Goal: Information Seeking & Learning: Learn about a topic

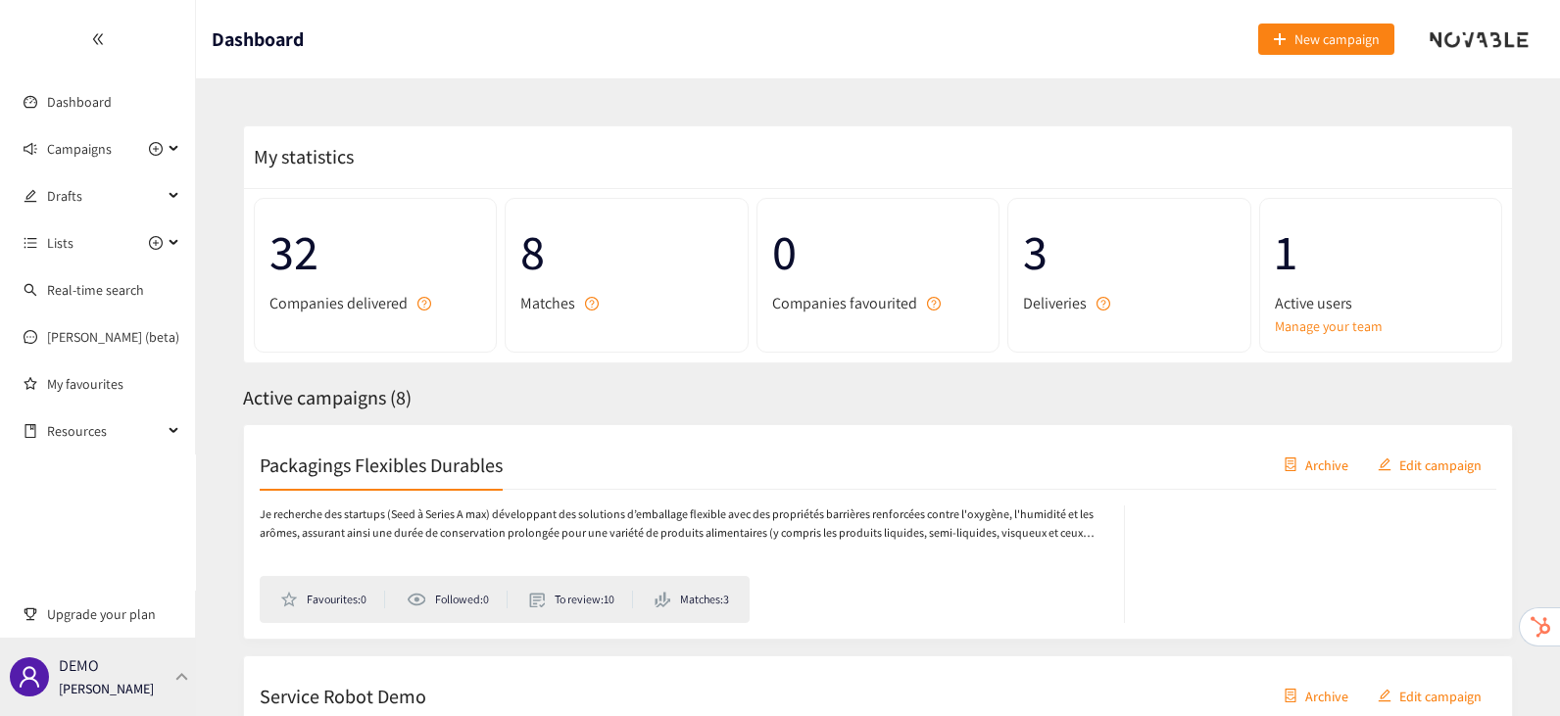
click at [173, 648] on div "DEMO Irene Violetta" at bounding box center [98, 677] width 196 height 78
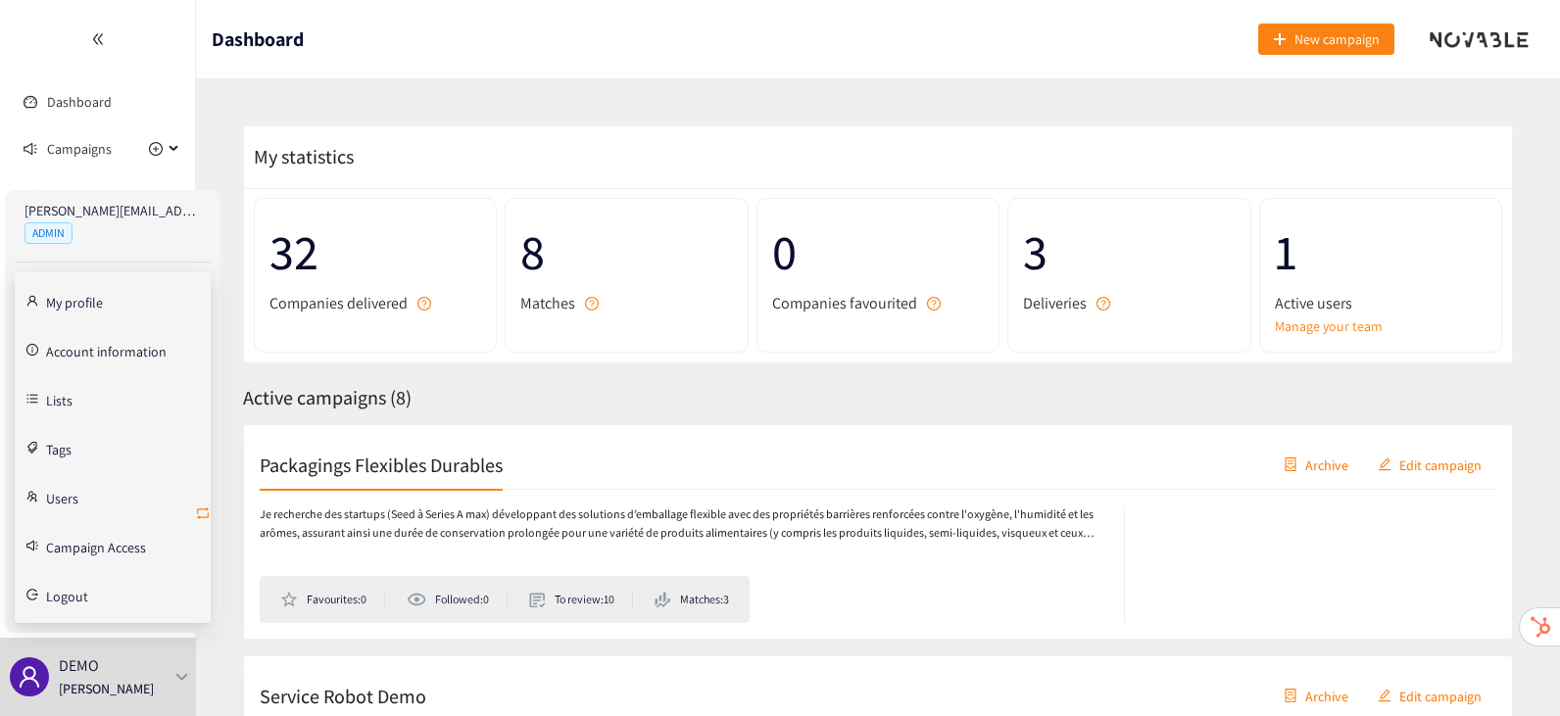
click at [206, 514] on icon "retweet" at bounding box center [203, 514] width 16 height 16
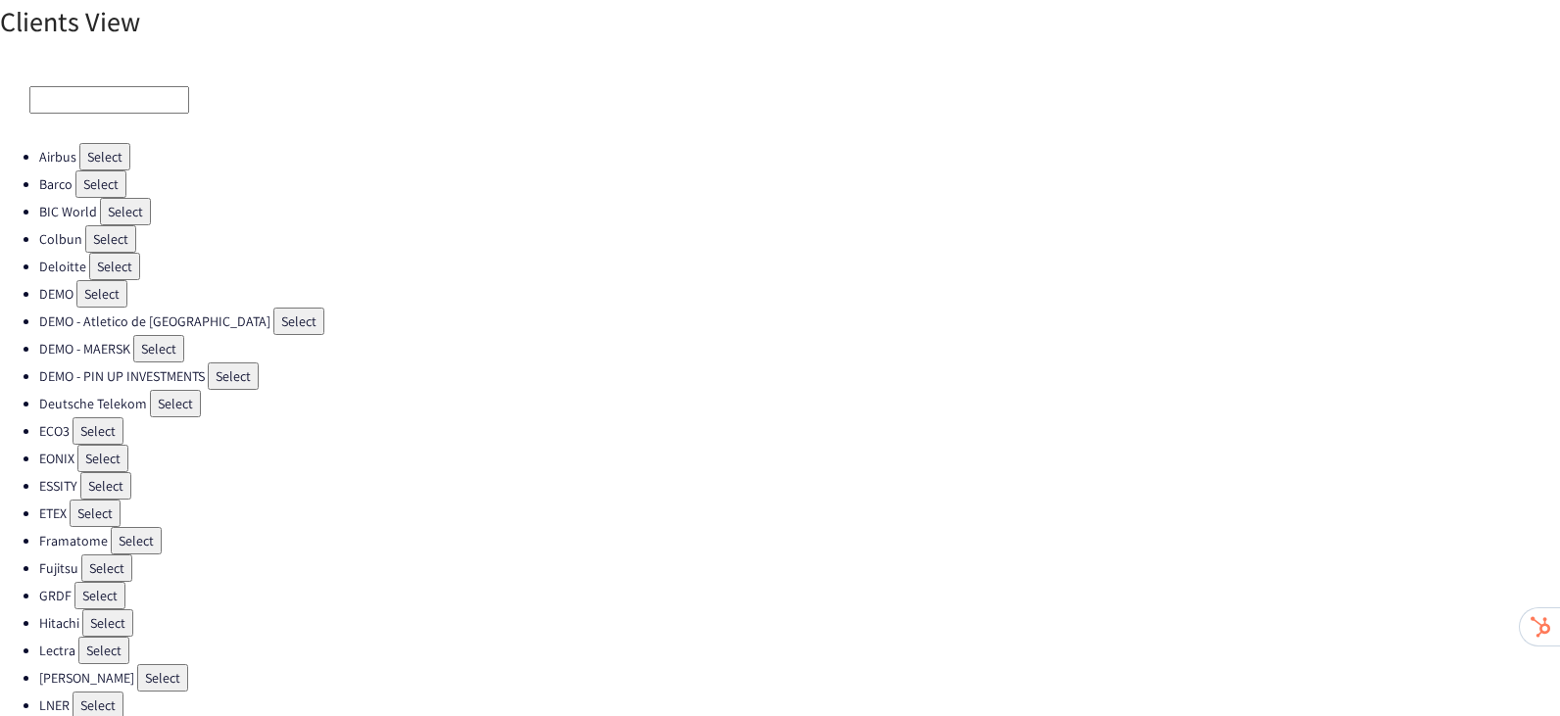
scroll to position [552, 0]
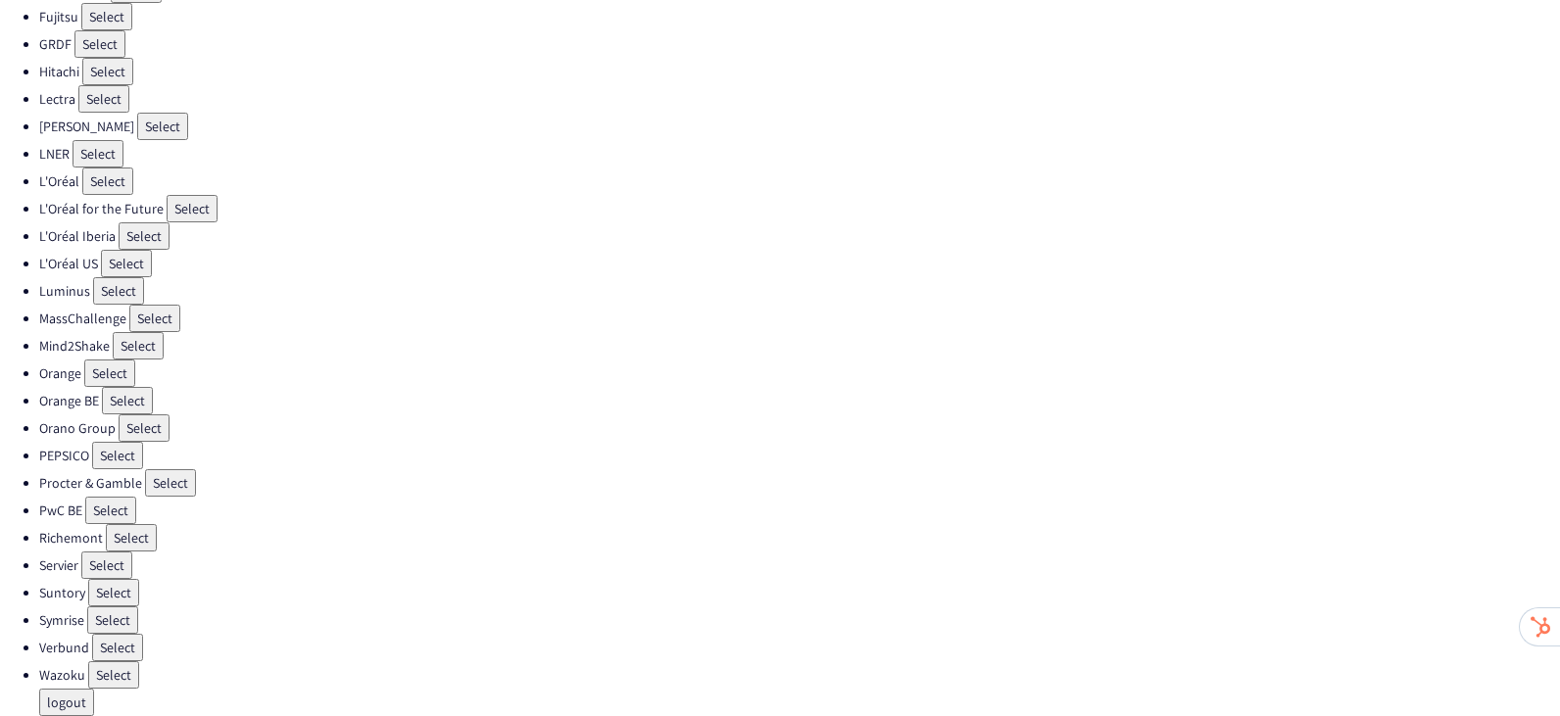
click at [103, 571] on button "Select" at bounding box center [106, 565] width 51 height 27
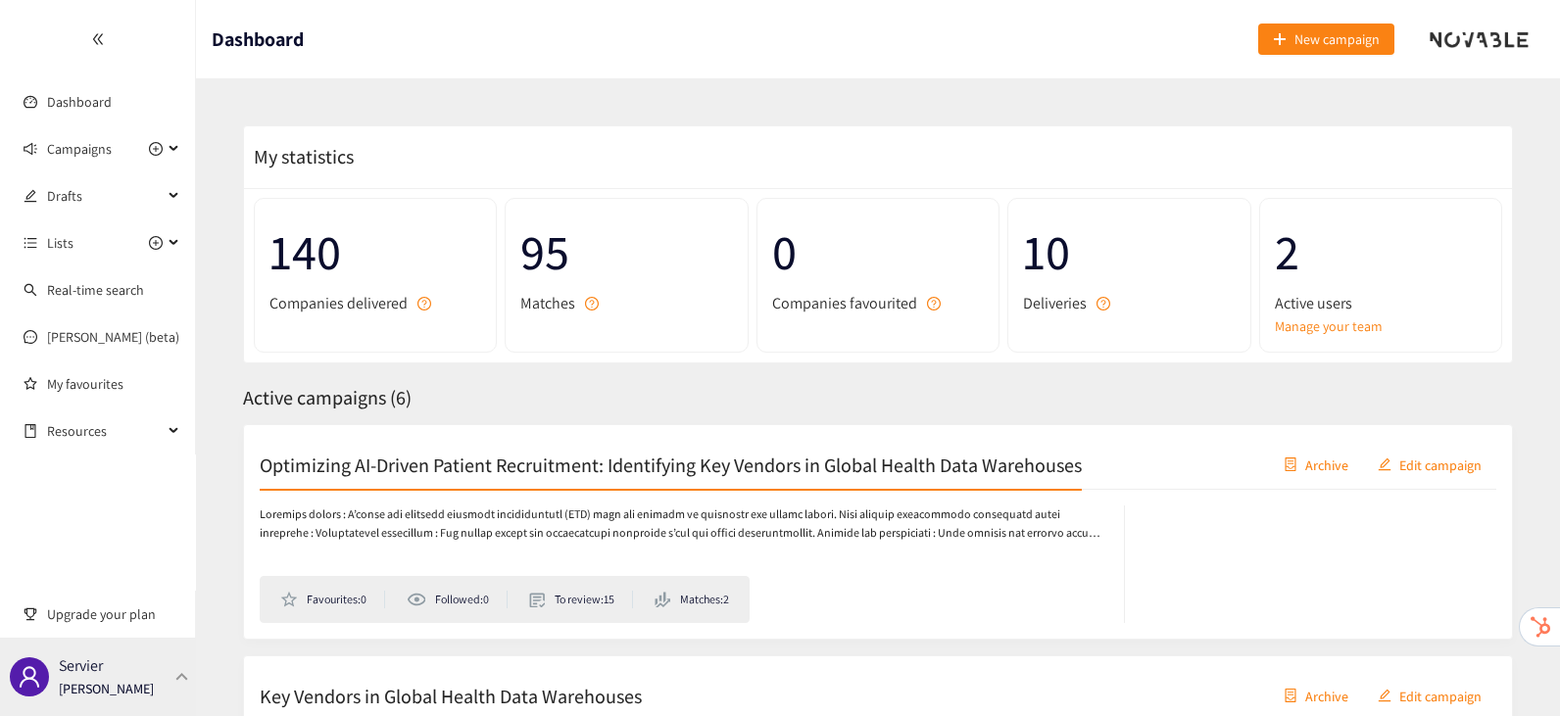
click at [153, 697] on div "Servier Irene Violetta" at bounding box center [98, 677] width 196 height 78
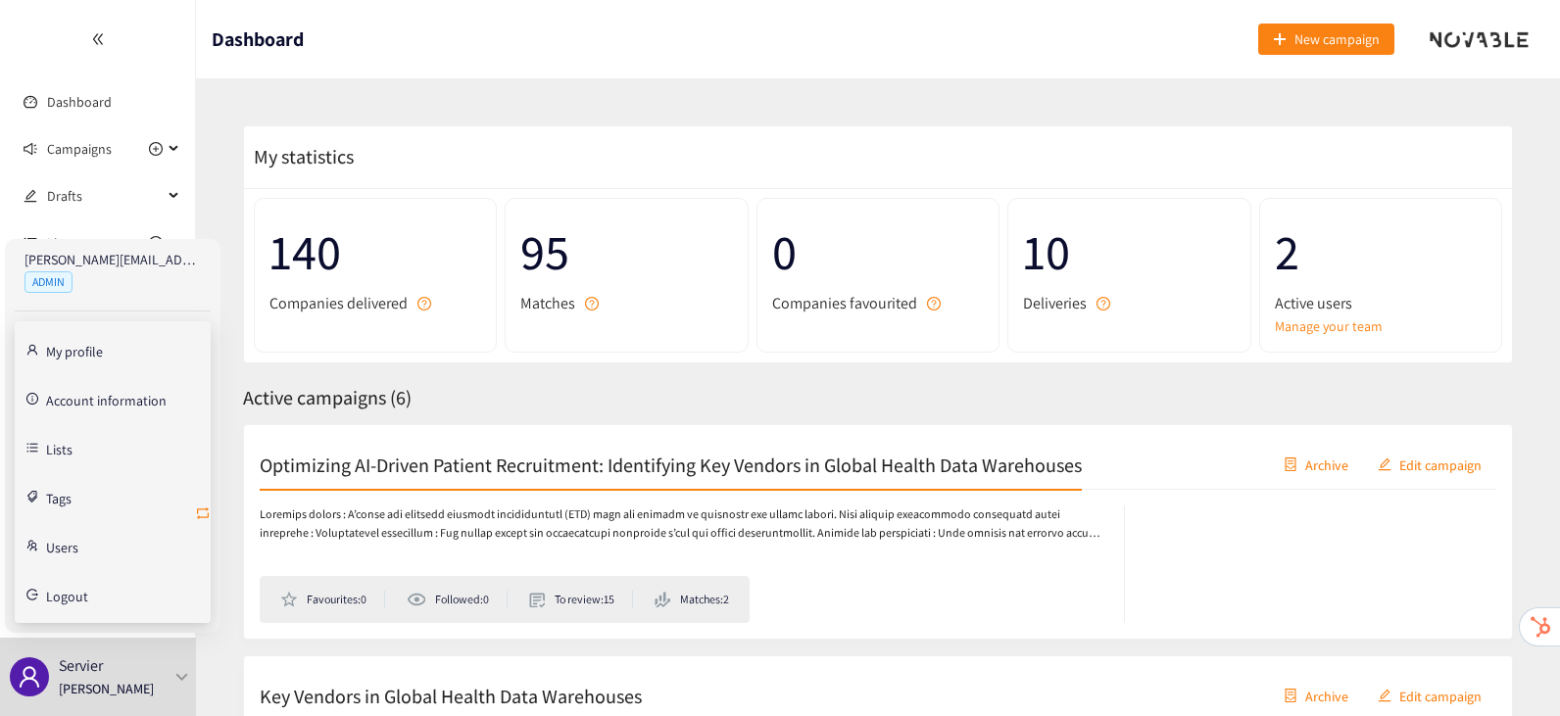
click at [201, 516] on icon "retweet" at bounding box center [203, 513] width 12 height 12
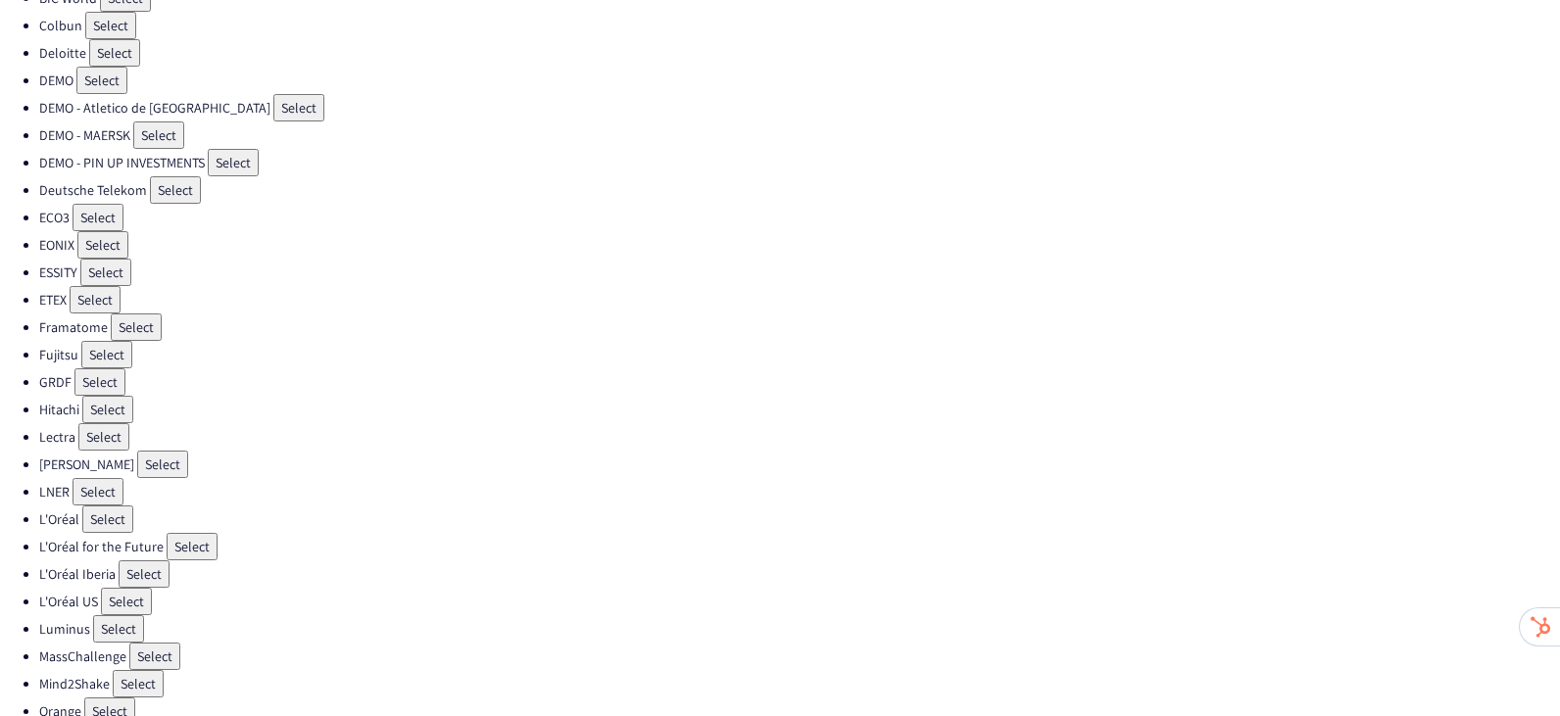
scroll to position [215, 0]
click at [118, 607] on button "Select" at bounding box center [126, 600] width 51 height 27
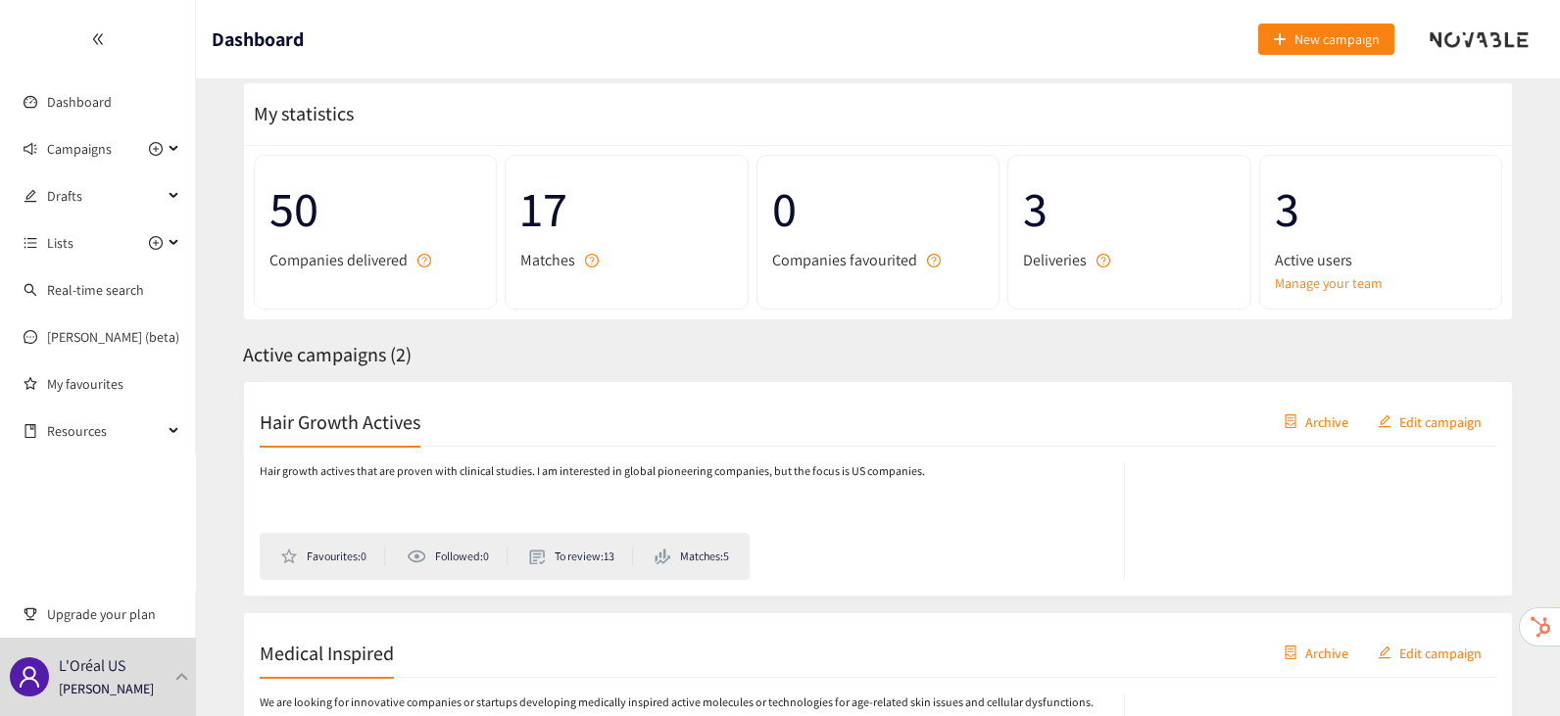
scroll to position [44, 0]
click at [382, 423] on h2 "Hair Growth Actives" at bounding box center [340, 420] width 161 height 27
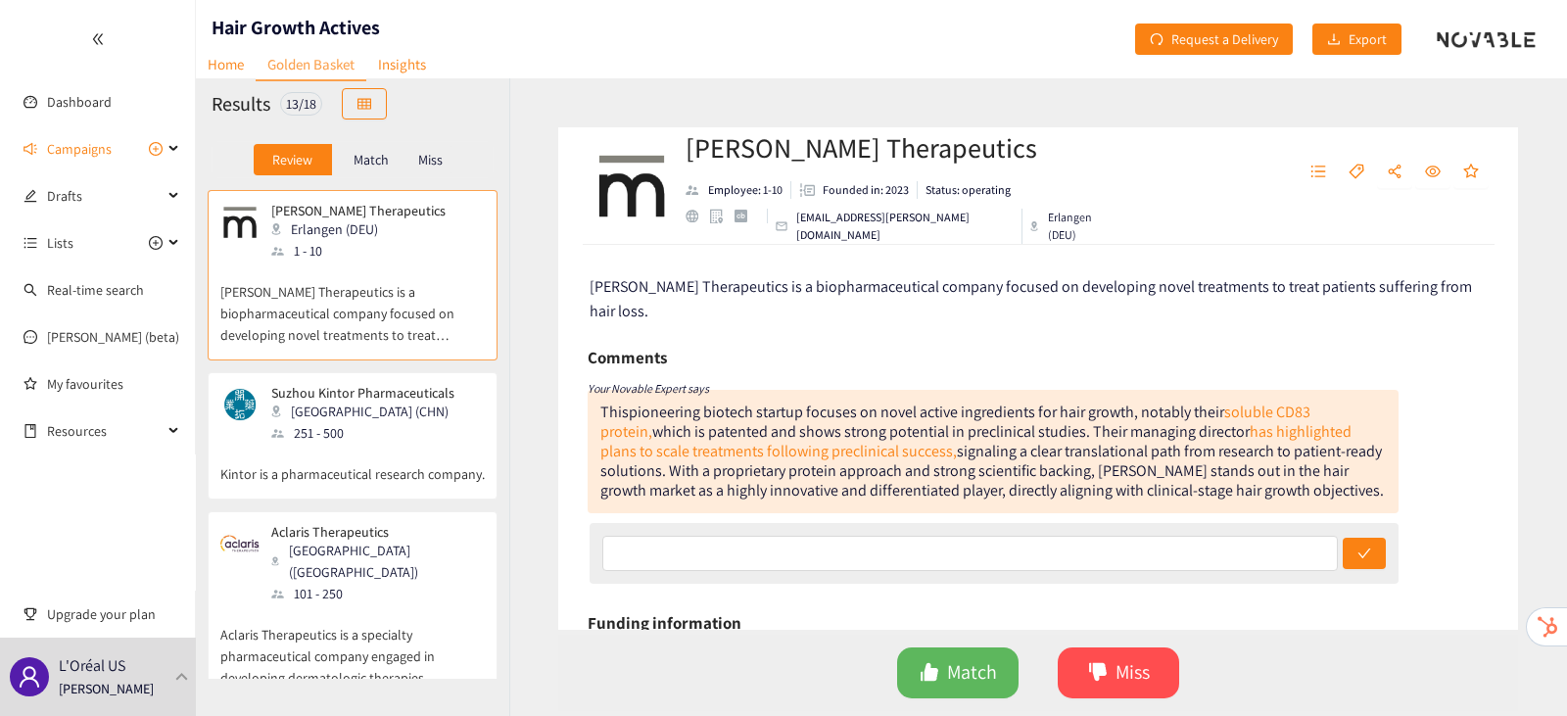
click at [387, 161] on p "Match" at bounding box center [371, 160] width 35 height 16
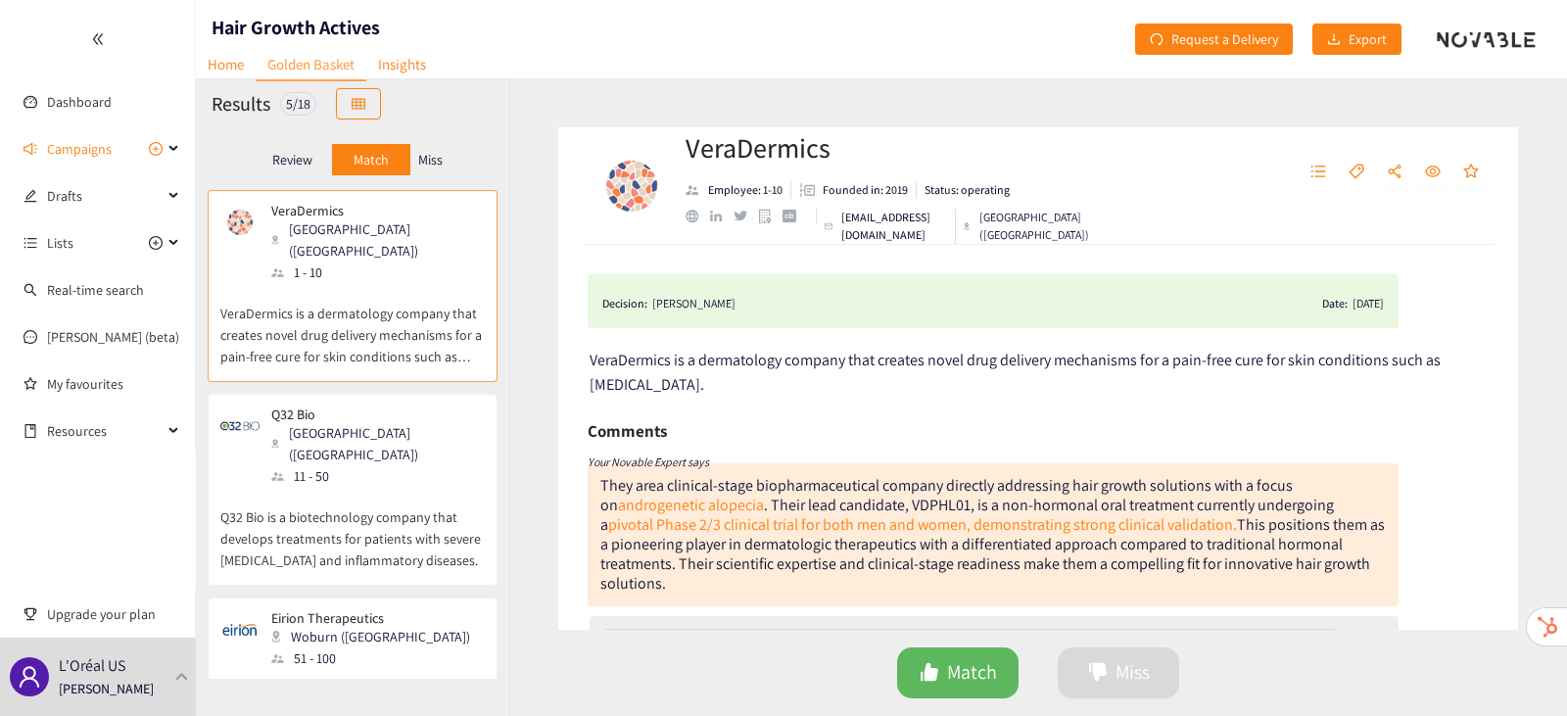
click at [384, 465] on div "11 - 50" at bounding box center [377, 476] width 212 height 22
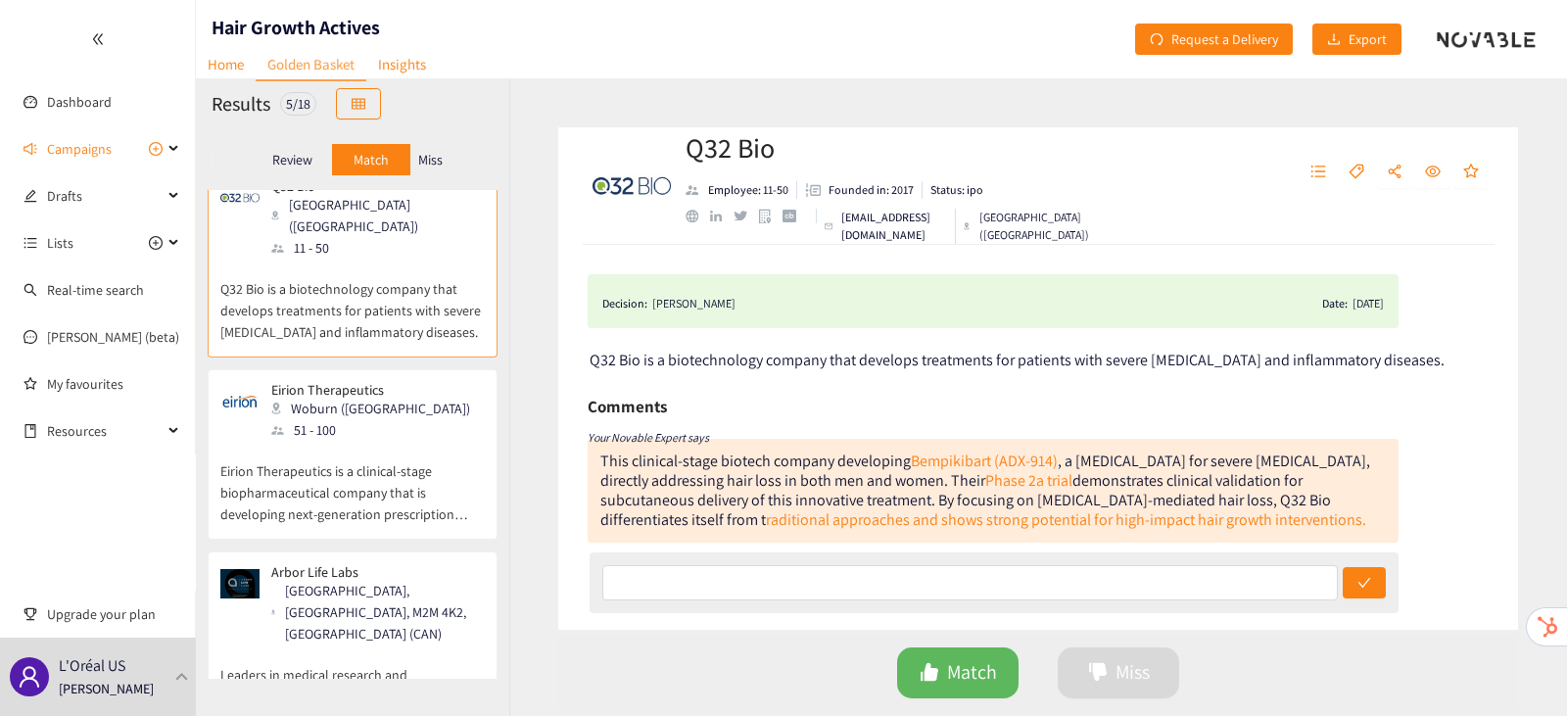
scroll to position [237, 0]
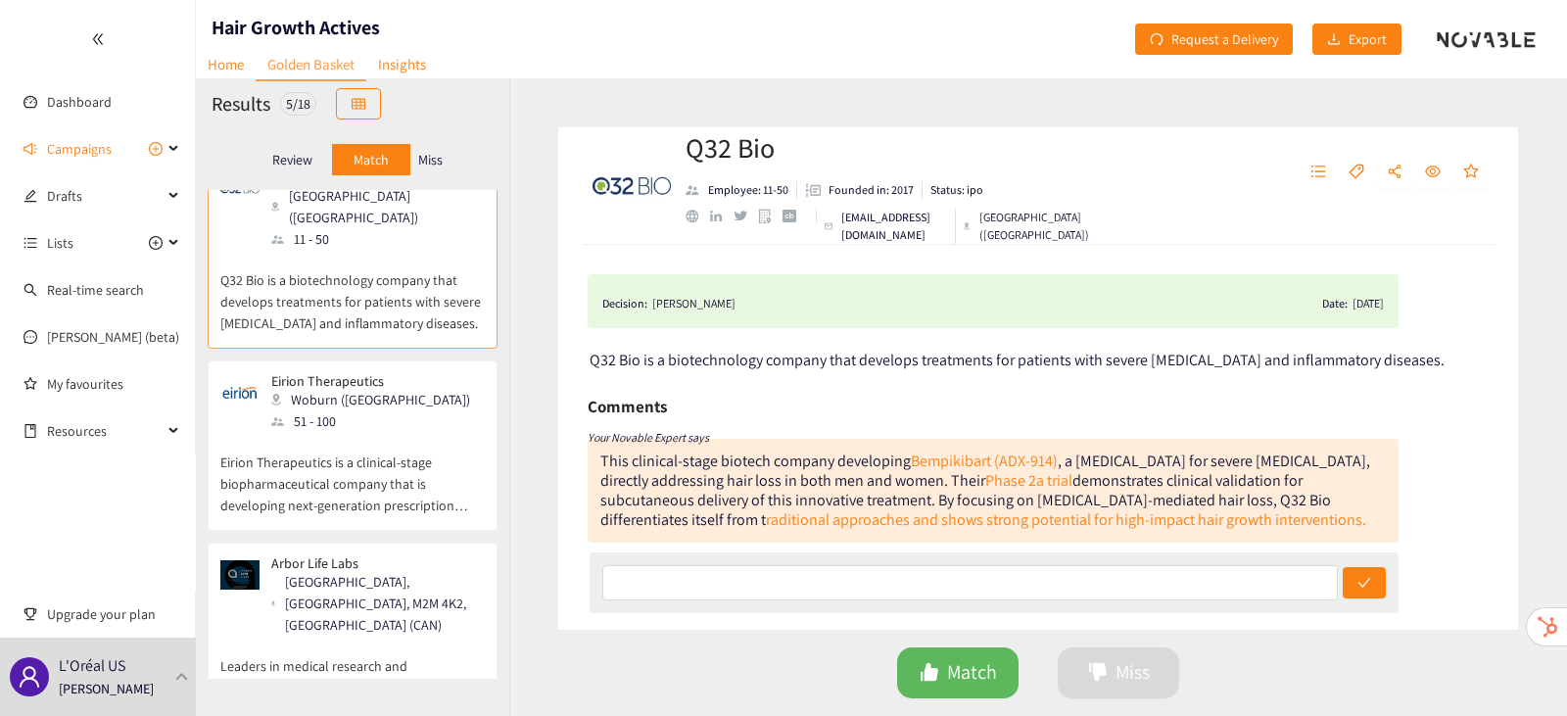
click at [384, 434] on p "Eirion Therapeutics is a clinical-stage biopharmaceutical company that is devel…" at bounding box center [352, 474] width 265 height 84
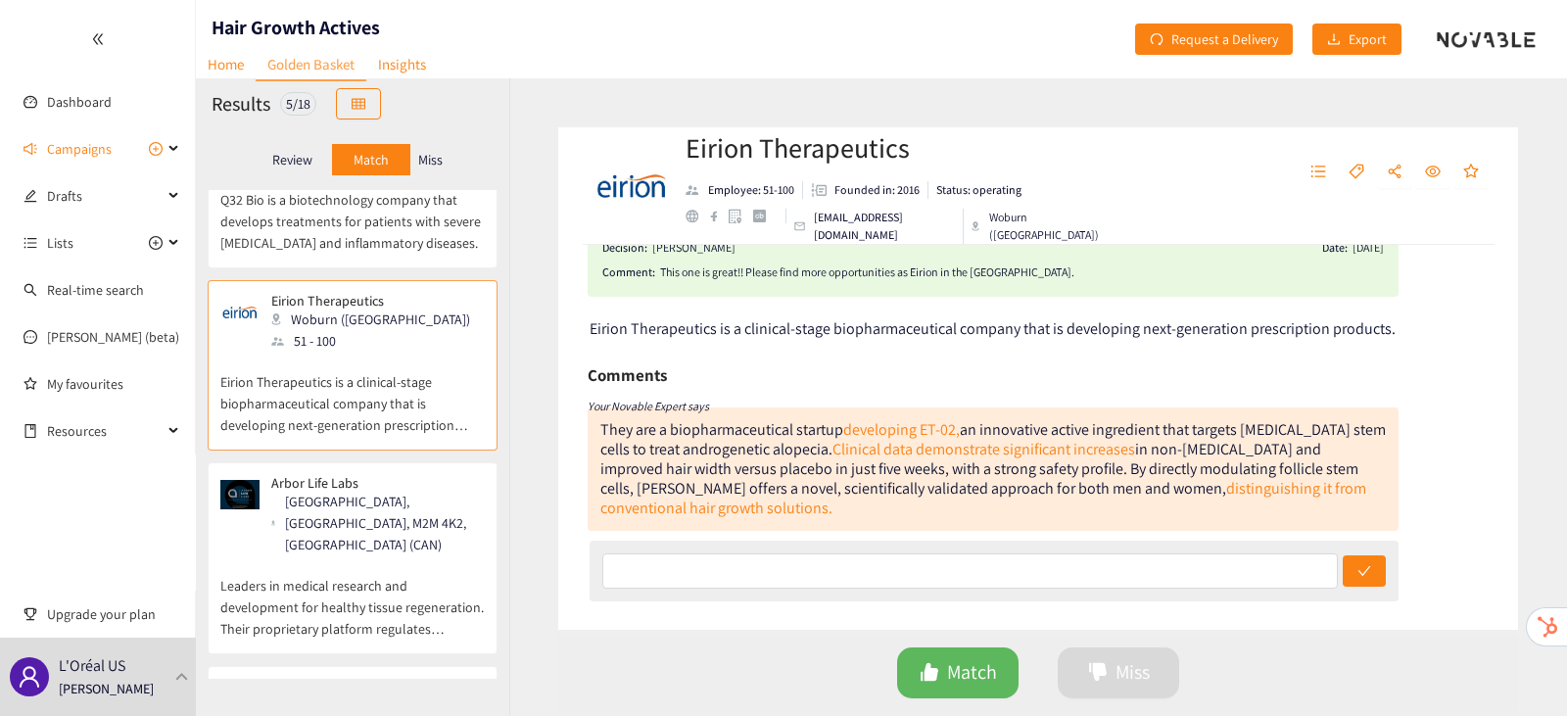
scroll to position [58, 0]
click at [410, 555] on p "Leaders in medical research and development for healthy tissue regeneration. Th…" at bounding box center [352, 597] width 265 height 84
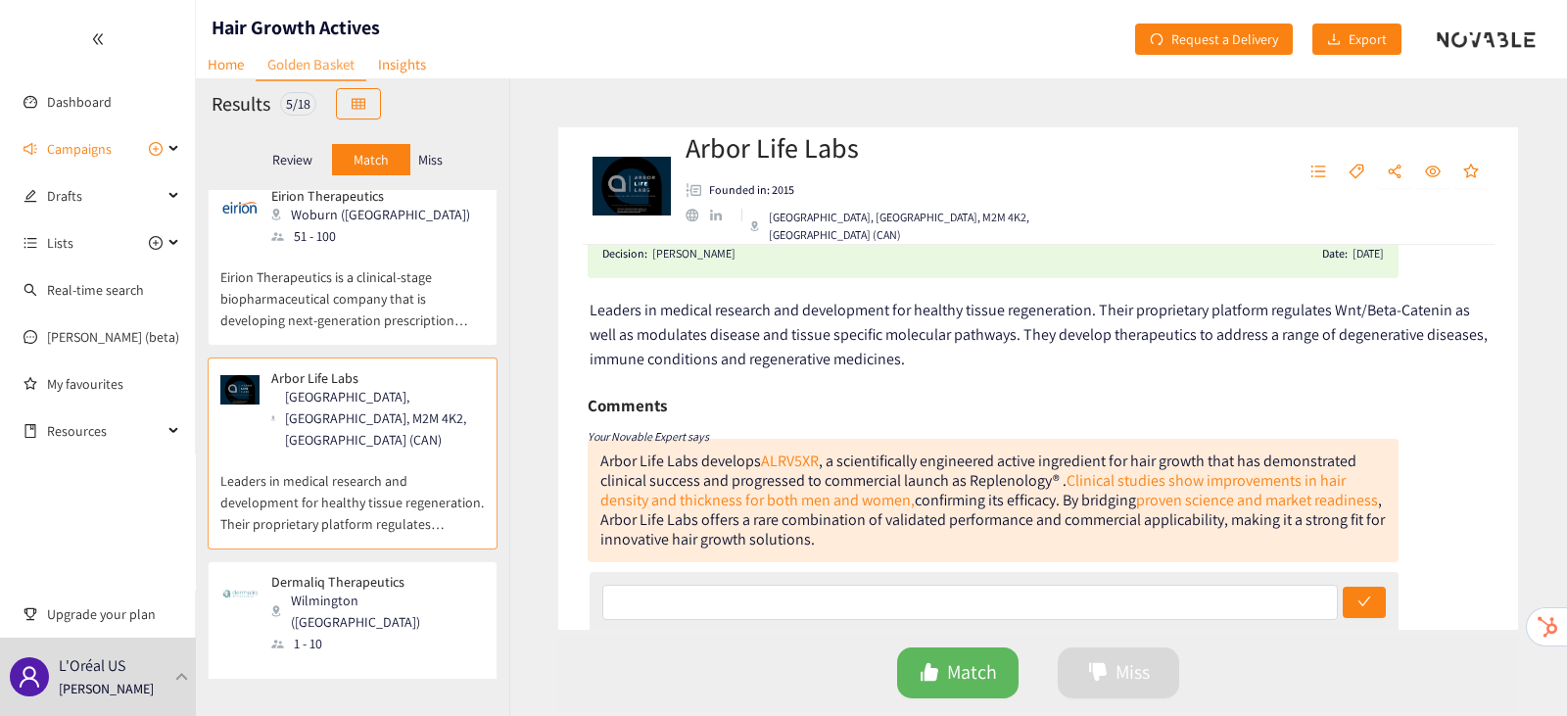
scroll to position [0, 0]
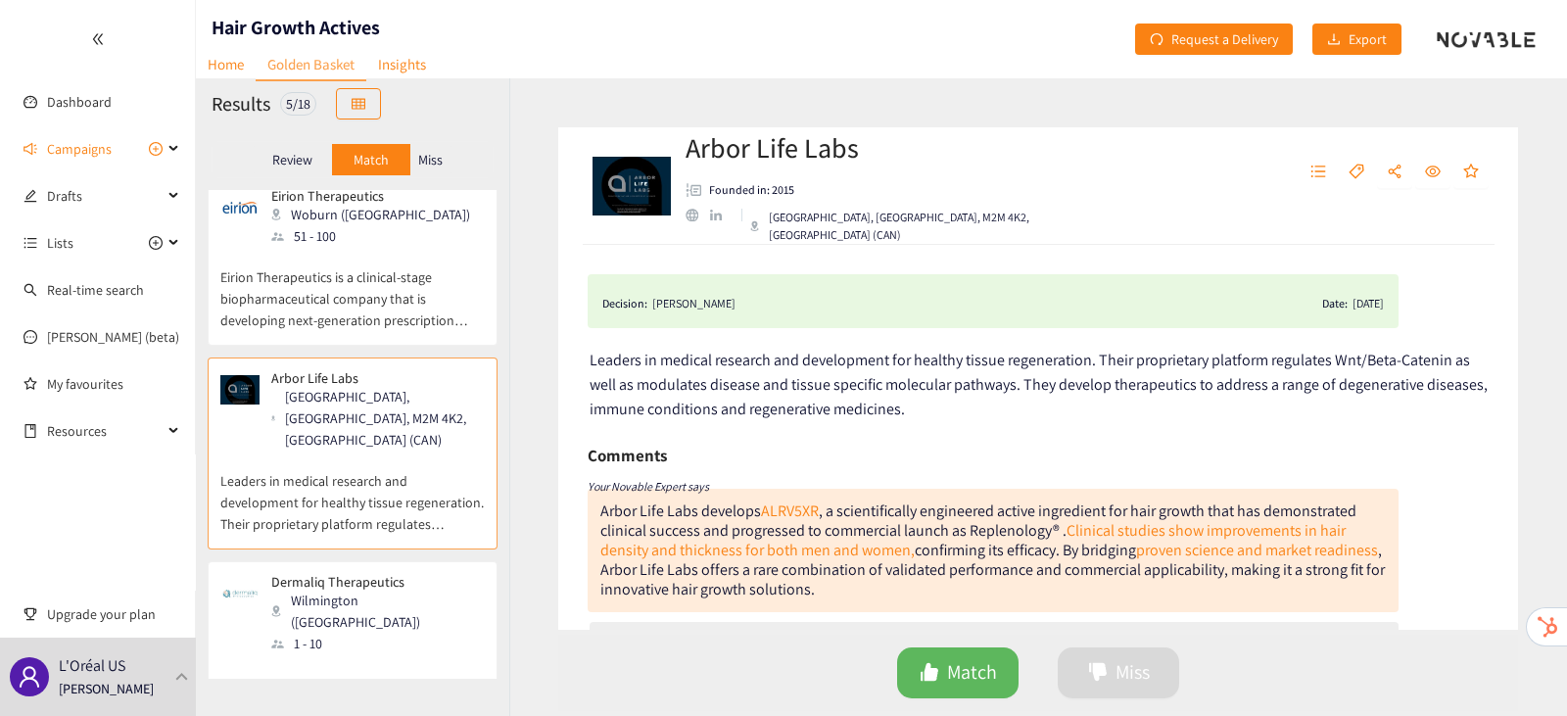
click at [380, 633] on div "1 - 10" at bounding box center [377, 644] width 212 height 22
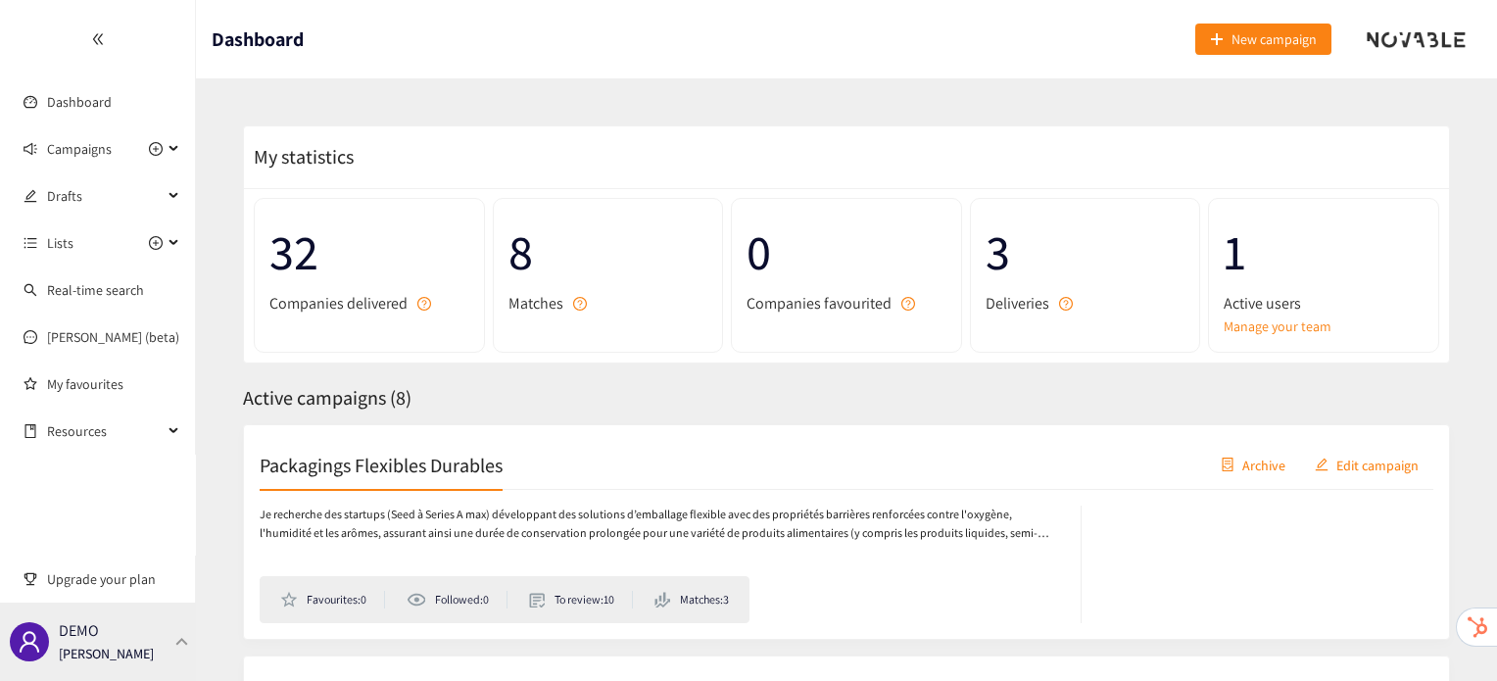
click at [133, 657] on p "[PERSON_NAME]" at bounding box center [106, 654] width 95 height 22
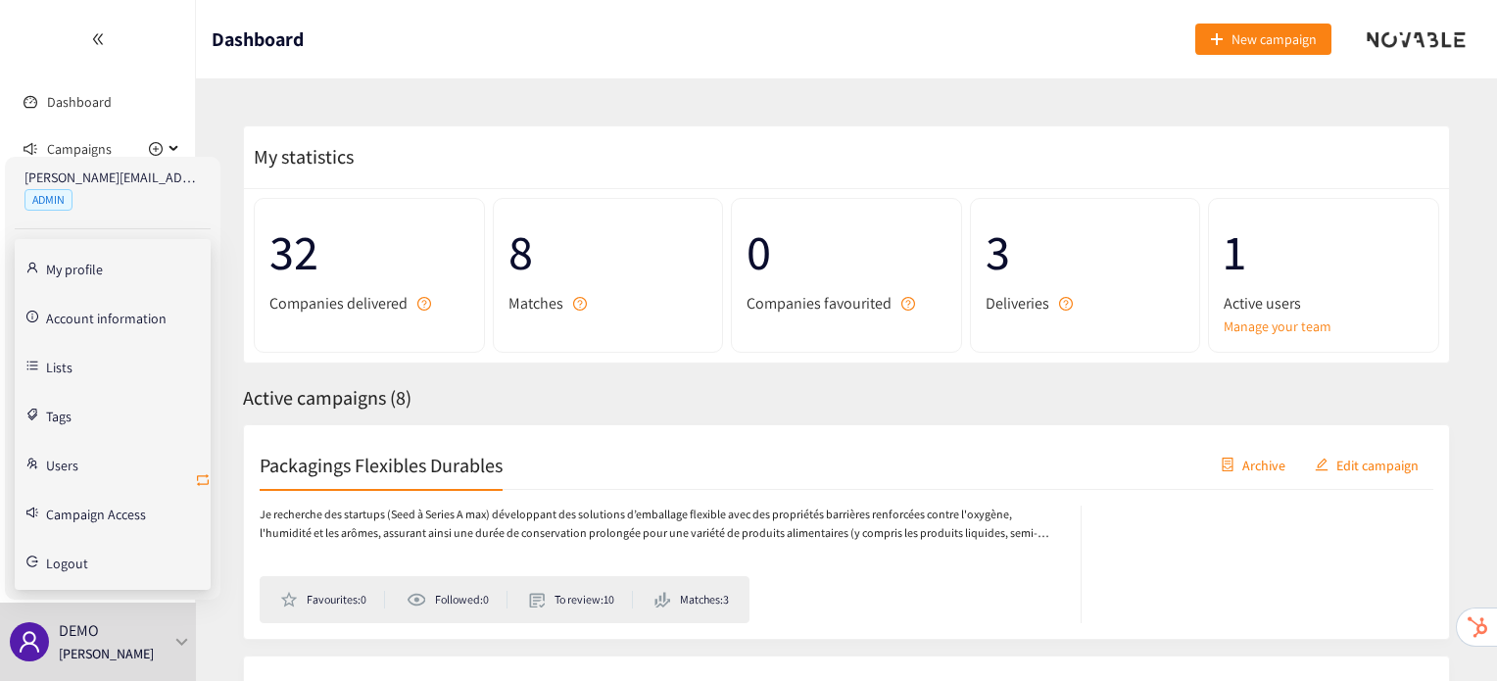
click at [203, 472] on icon "retweet" at bounding box center [203, 480] width 16 height 16
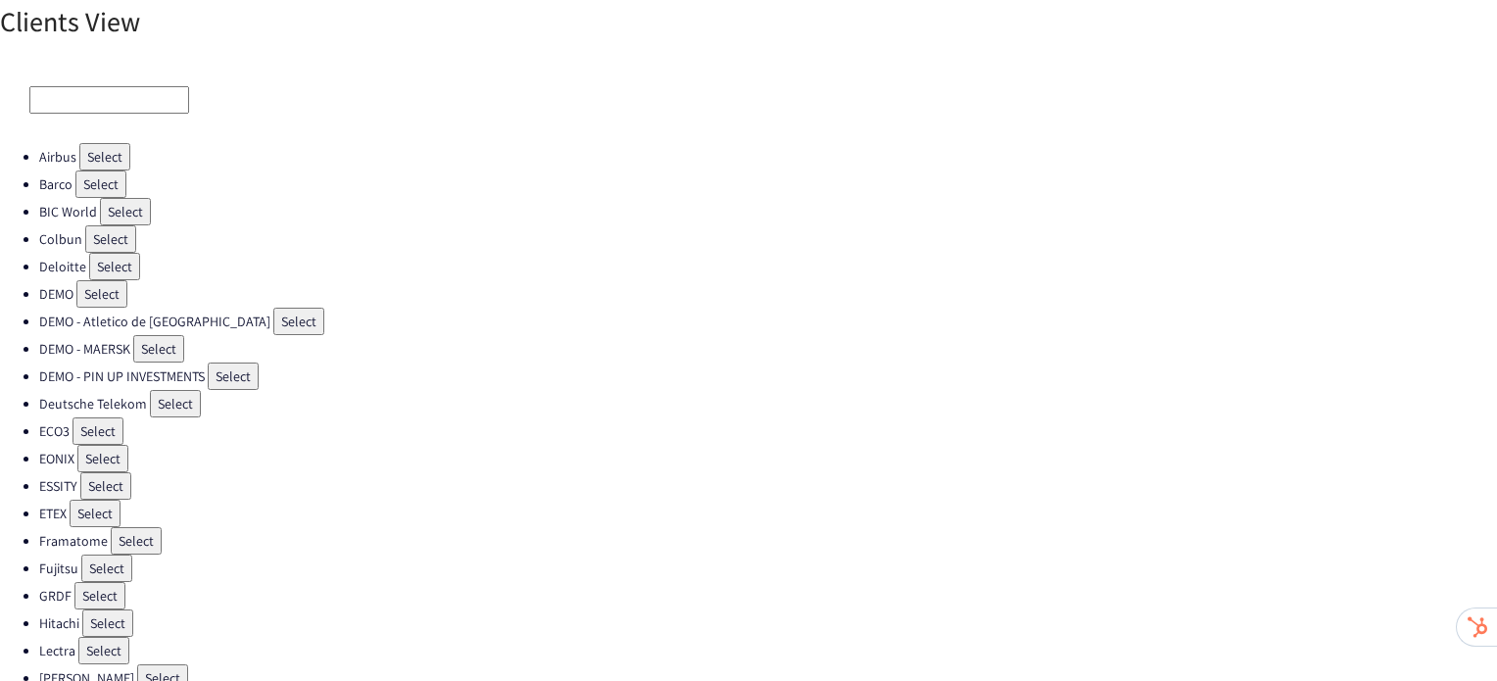
click at [138, 530] on button "Select" at bounding box center [136, 540] width 51 height 27
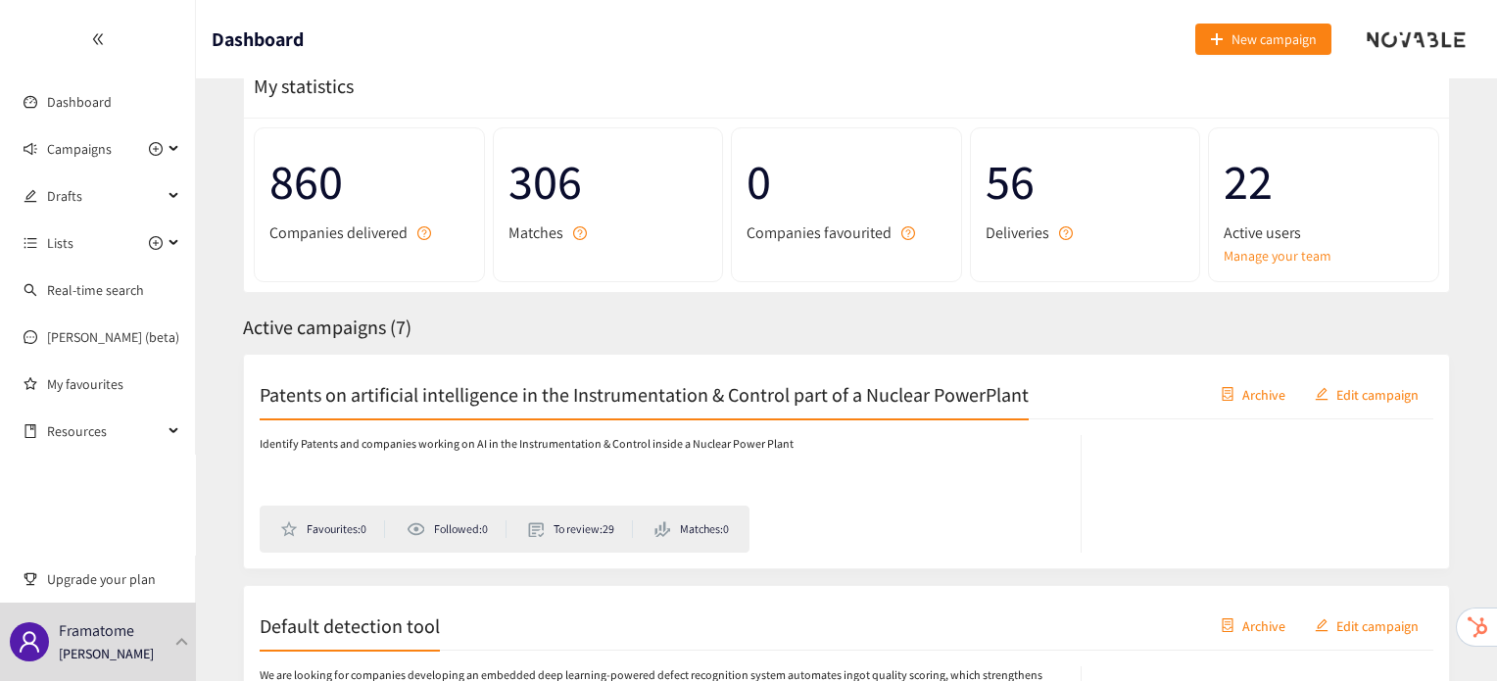
scroll to position [123, 0]
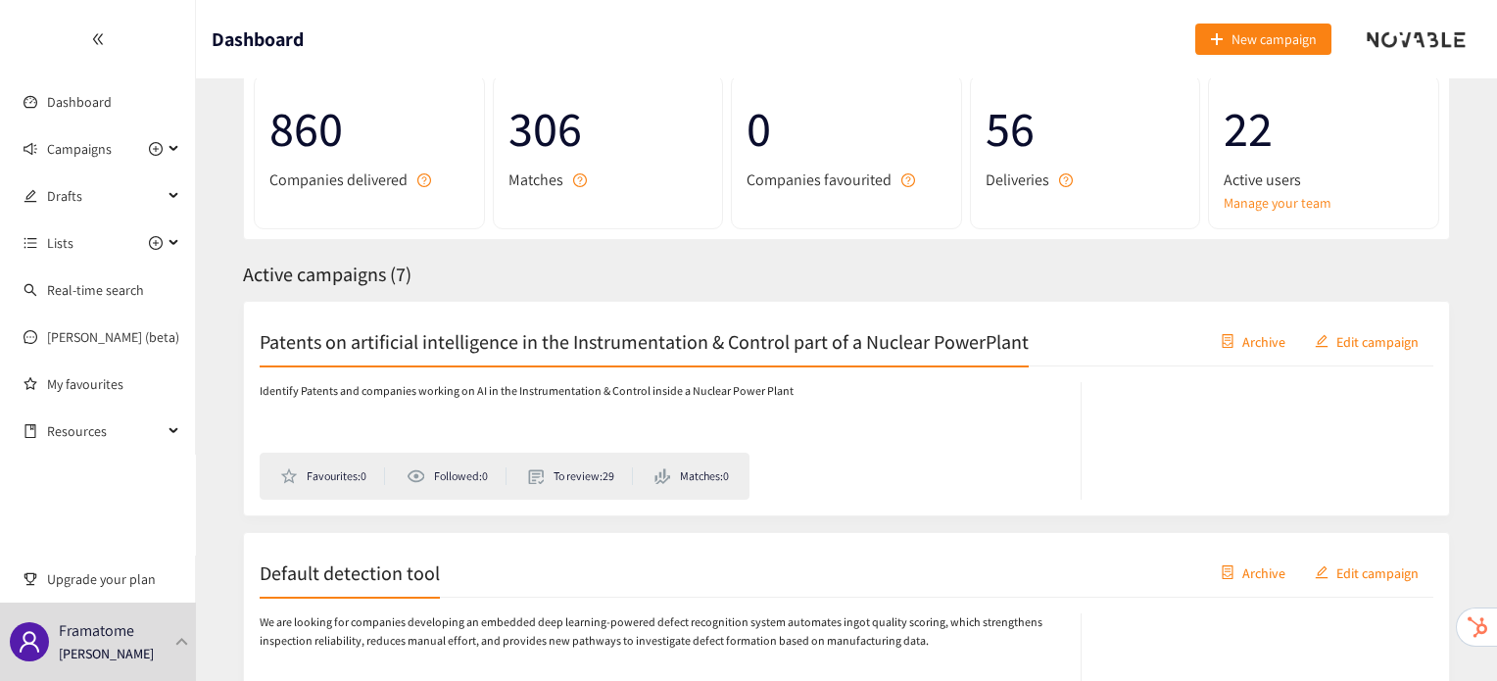
click at [551, 356] on div "Patents on artificial intelligence in the Instrumentation & Control part of a N…" at bounding box center [847, 341] width 1174 height 49
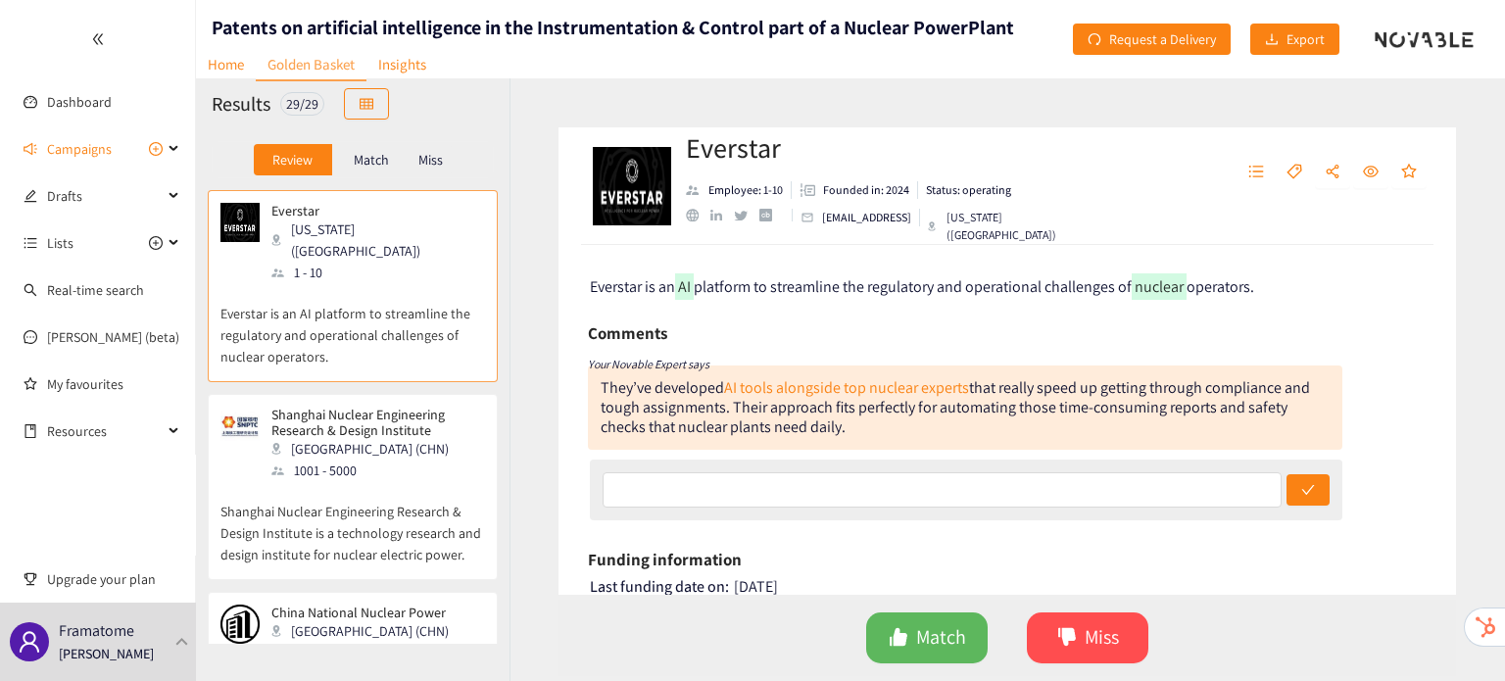
scroll to position [25, 0]
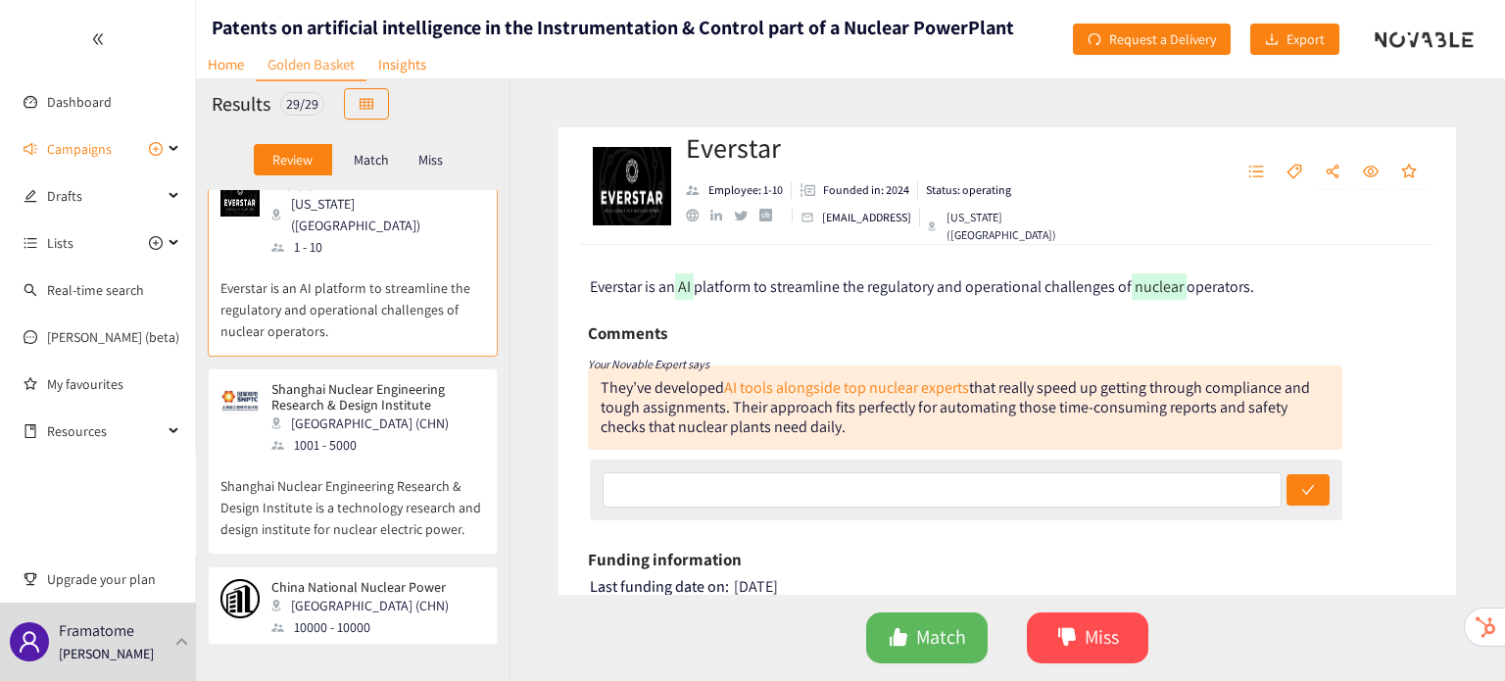
click at [349, 434] on div "1001 - 5000" at bounding box center [377, 445] width 212 height 22
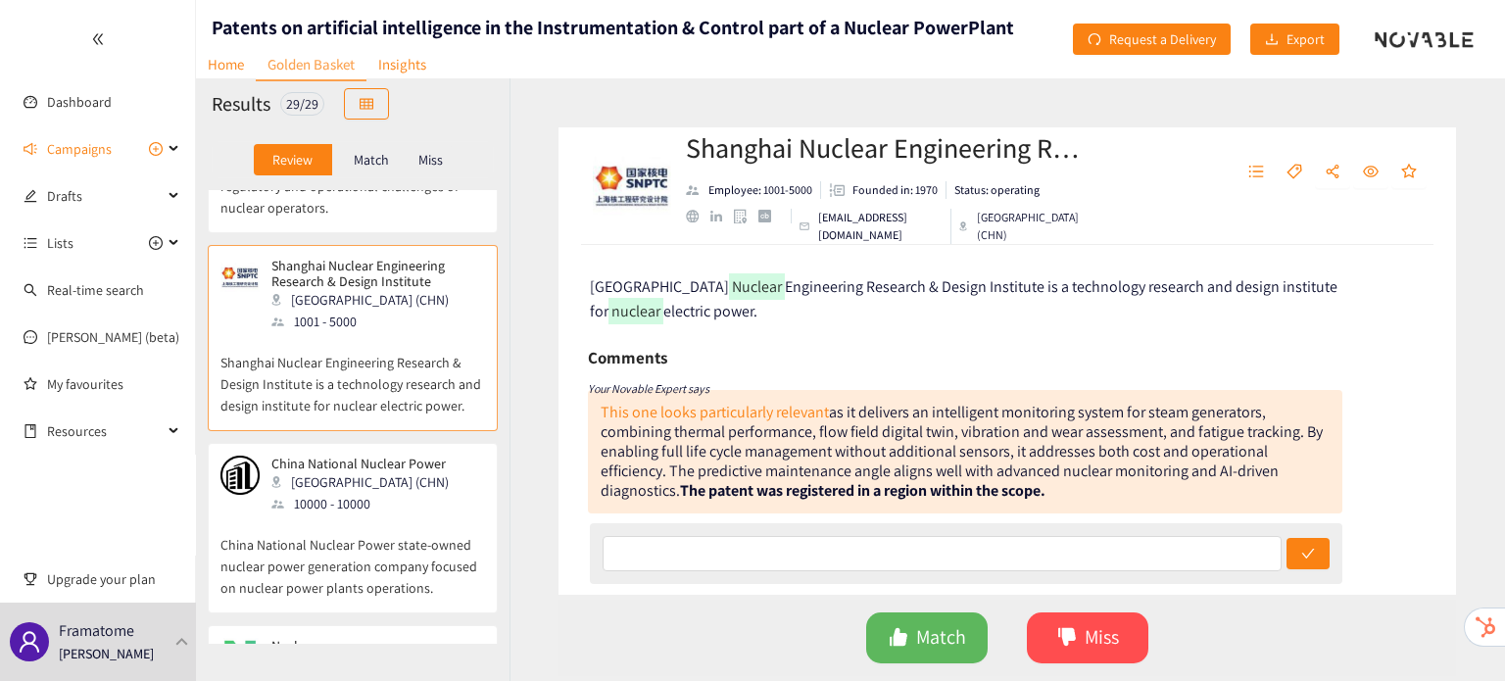
scroll to position [159, 0]
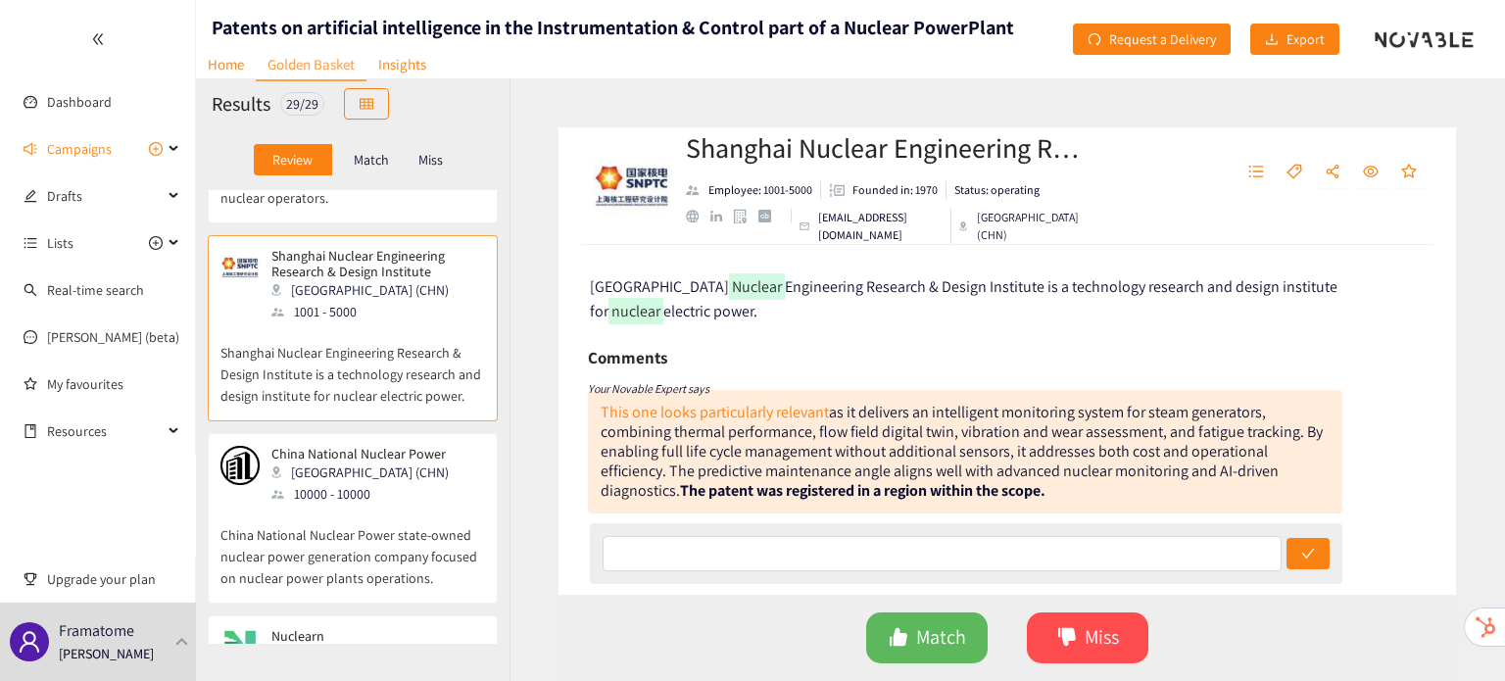
click at [369, 521] on p "China National Nuclear Power state-owned nuclear power generation company focus…" at bounding box center [352, 547] width 265 height 84
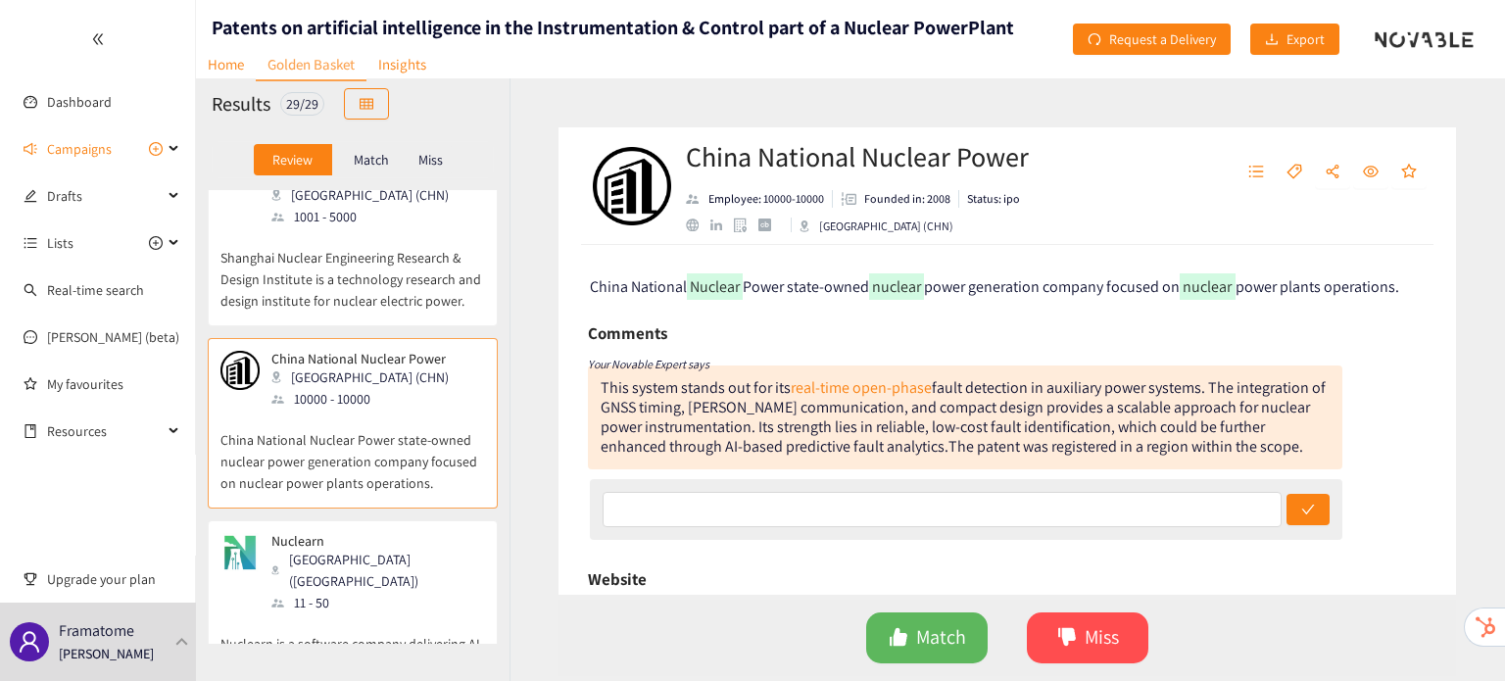
scroll to position [274, 0]
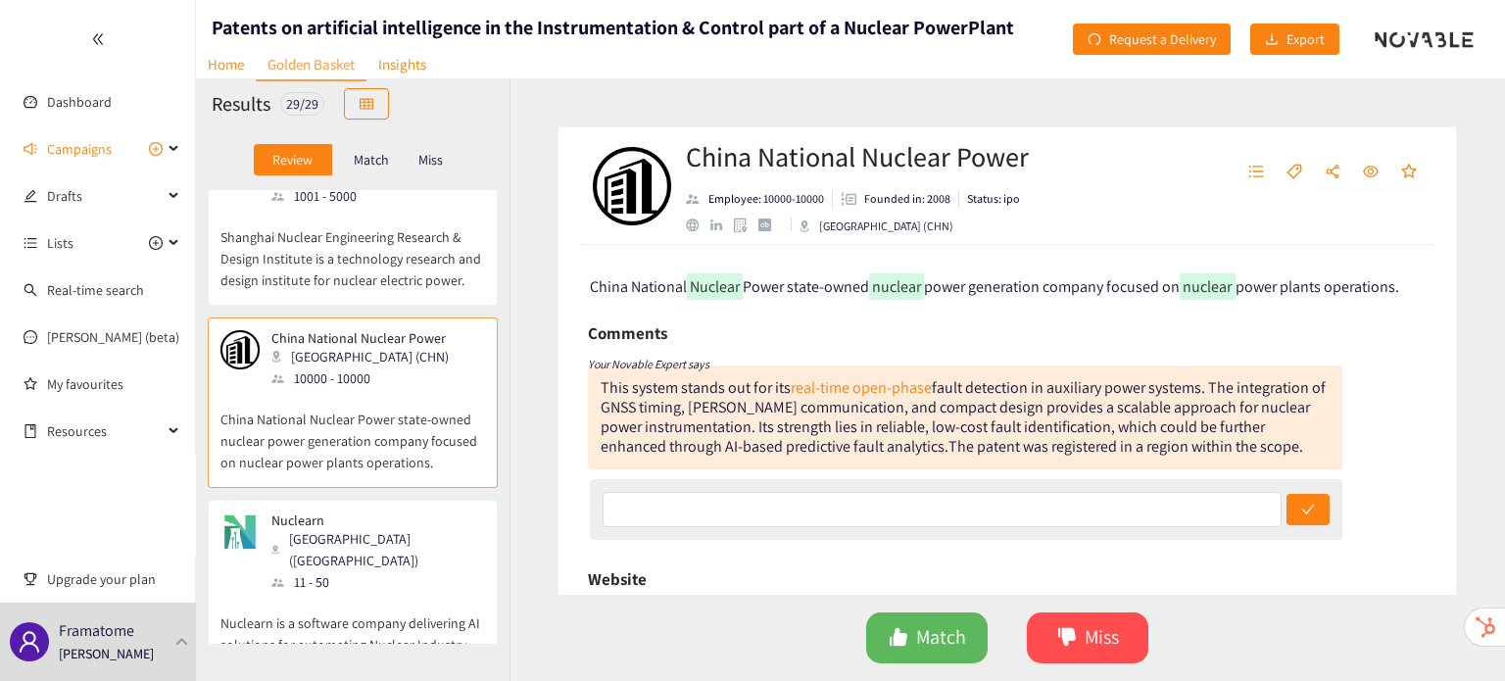
click at [369, 528] on div "[GEOGRAPHIC_DATA] ([GEOGRAPHIC_DATA])" at bounding box center [377, 549] width 212 height 43
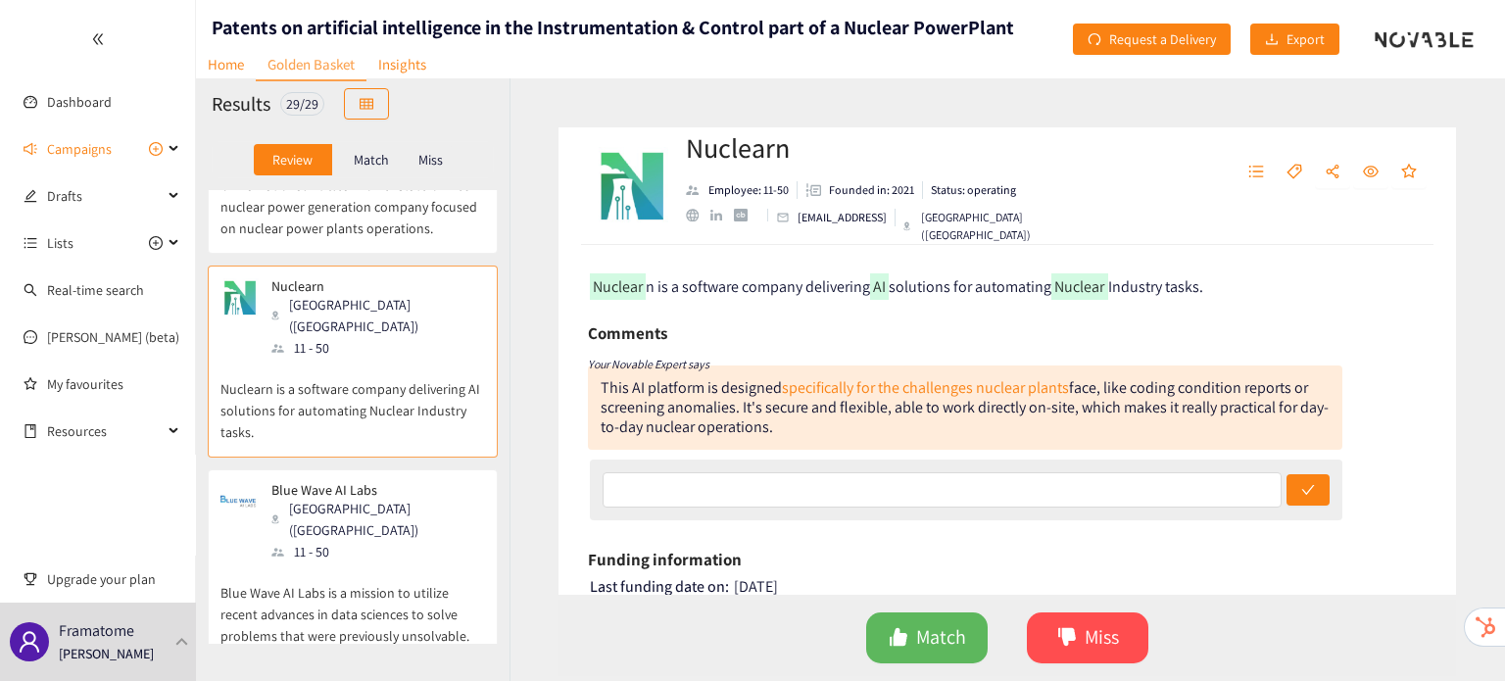
scroll to position [509, 0]
click at [369, 561] on p "Blue Wave AI Labs is a mission to utilize recent advances in data sciences to s…" at bounding box center [352, 603] width 265 height 84
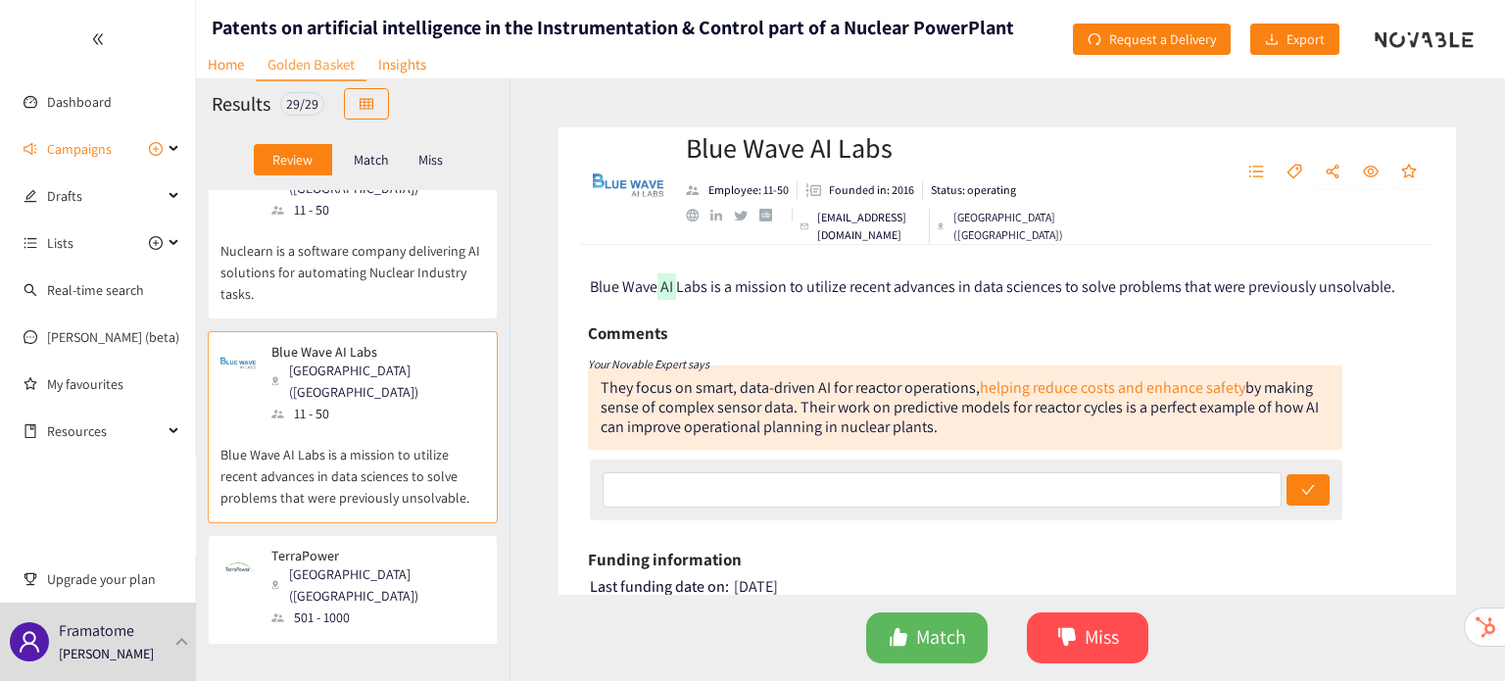
click at [369, 606] on div "501 - 1000" at bounding box center [377, 617] width 212 height 22
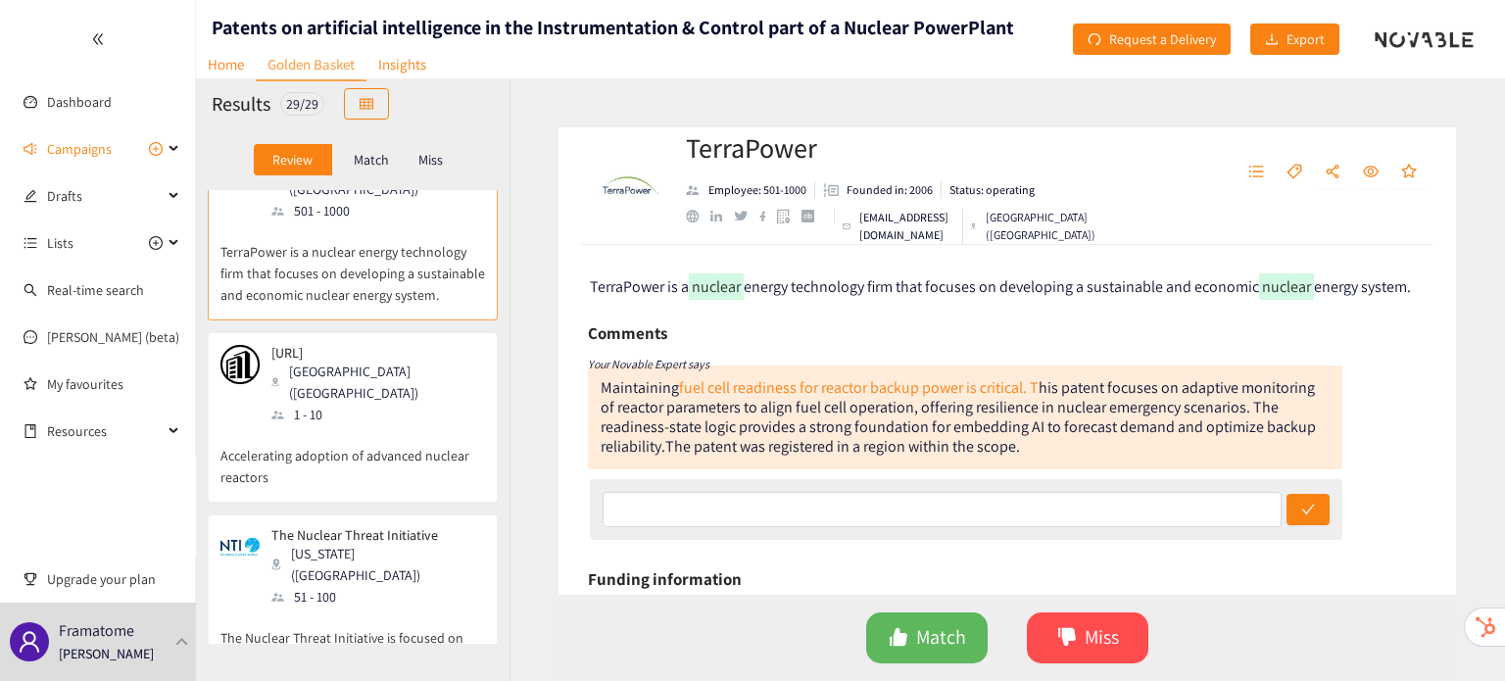
scroll to position [1054, 0]
click at [370, 606] on p "The Nuclear Threat Initiative is focused on reducing the global threats from nu…" at bounding box center [352, 648] width 265 height 84
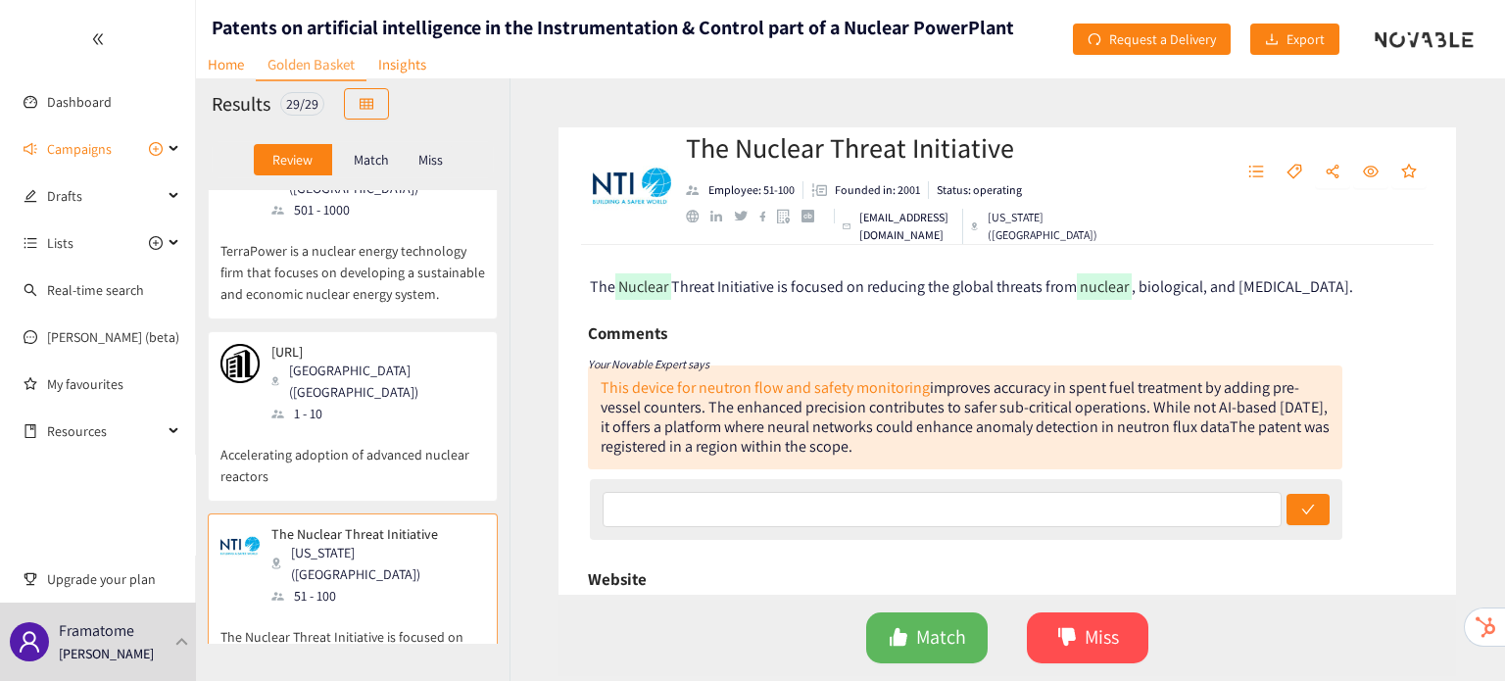
click at [357, 424] on p "Accelerating adoption of advanced nuclear reactors" at bounding box center [352, 455] width 265 height 63
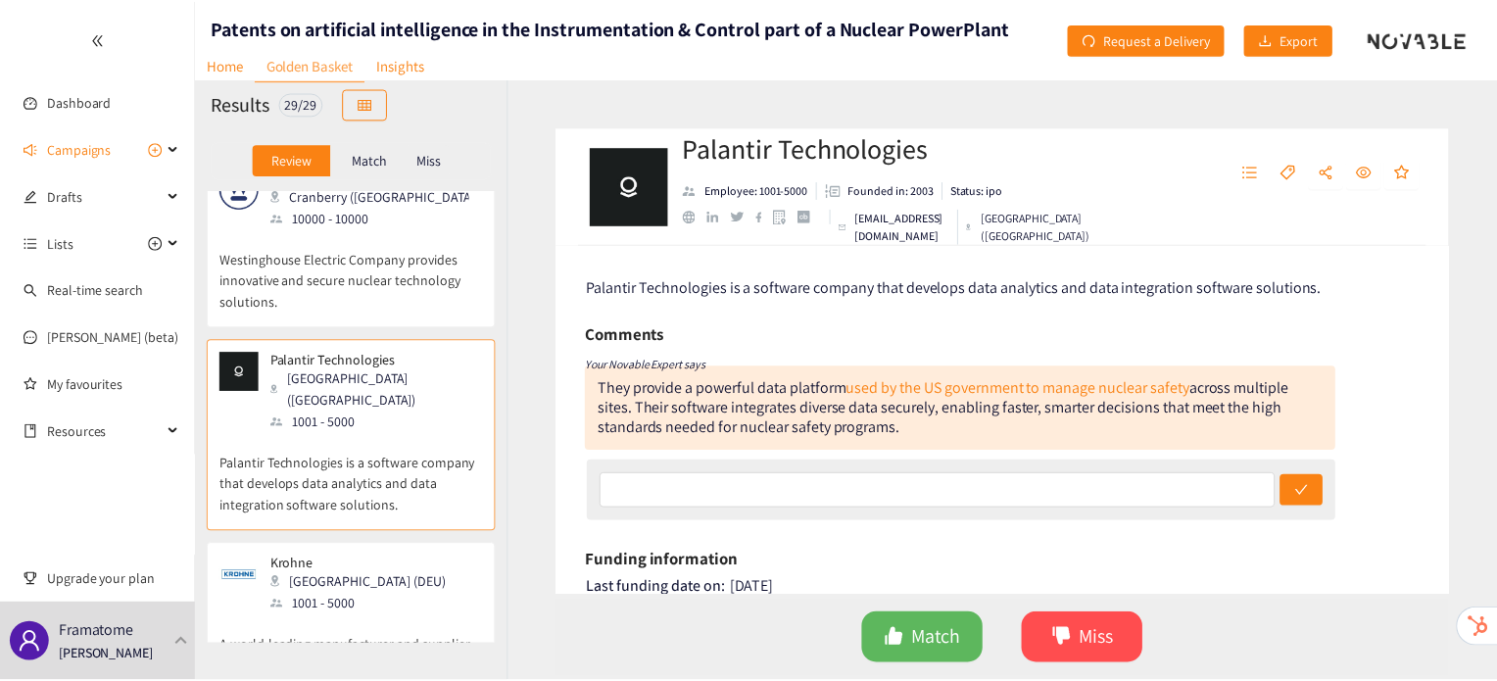
scroll to position [1650, 0]
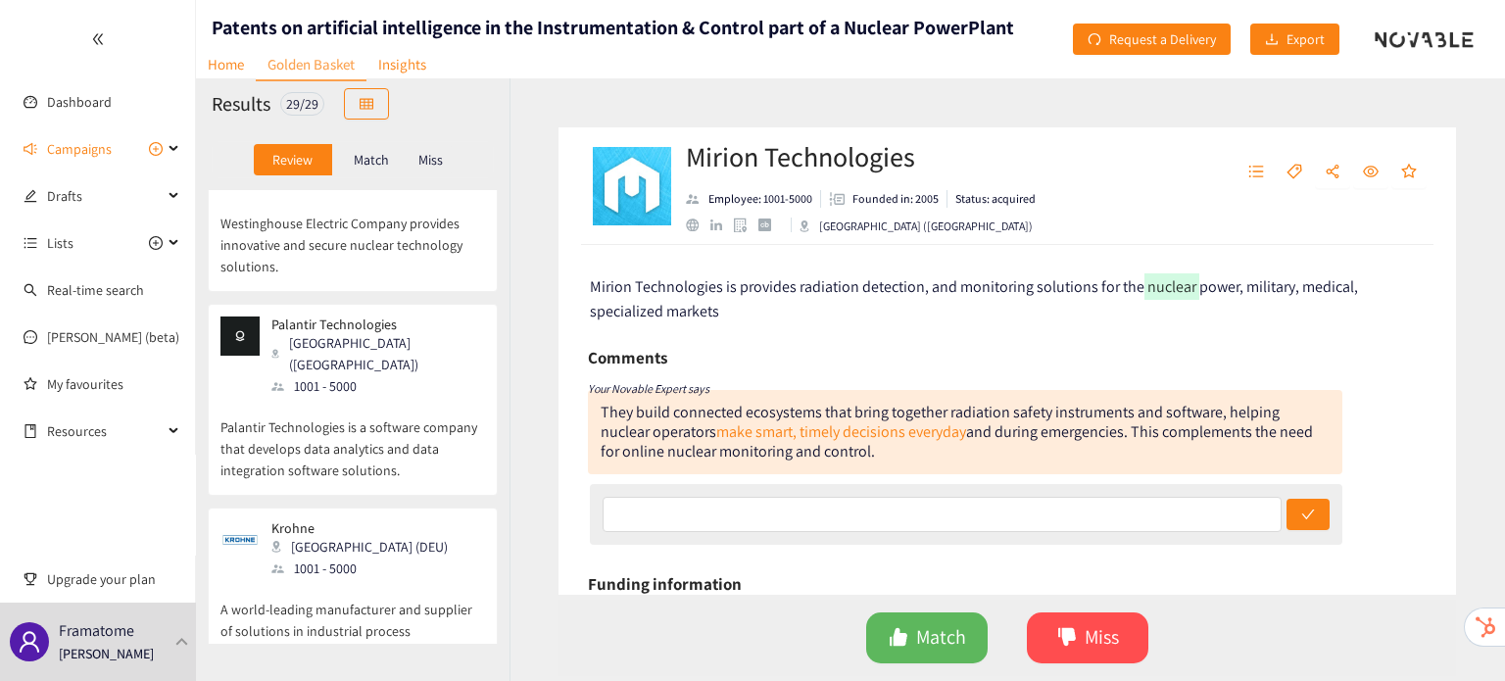
click at [357, 579] on p "A world-leading manufacturer and supplier of solutions in industrial process in…" at bounding box center [352, 621] width 265 height 84
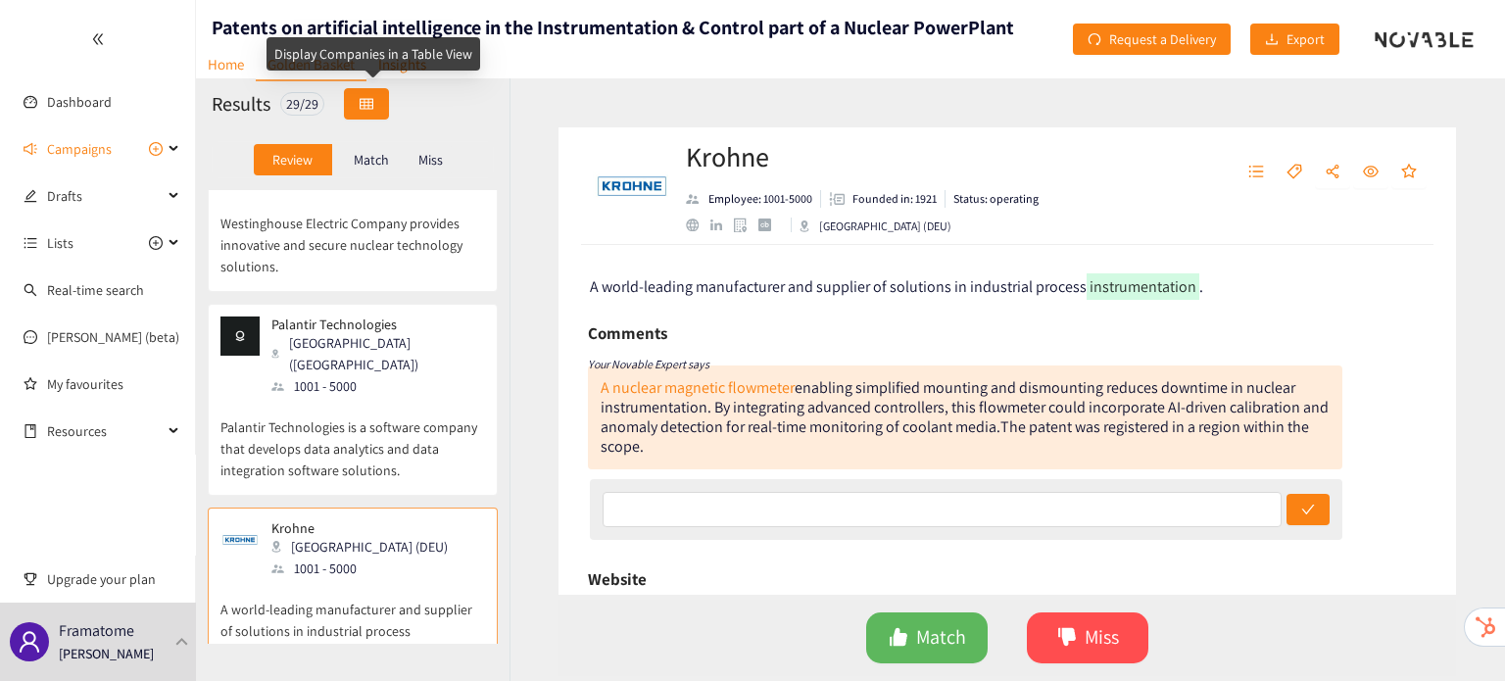
click at [387, 102] on button "button" at bounding box center [366, 103] width 45 height 31
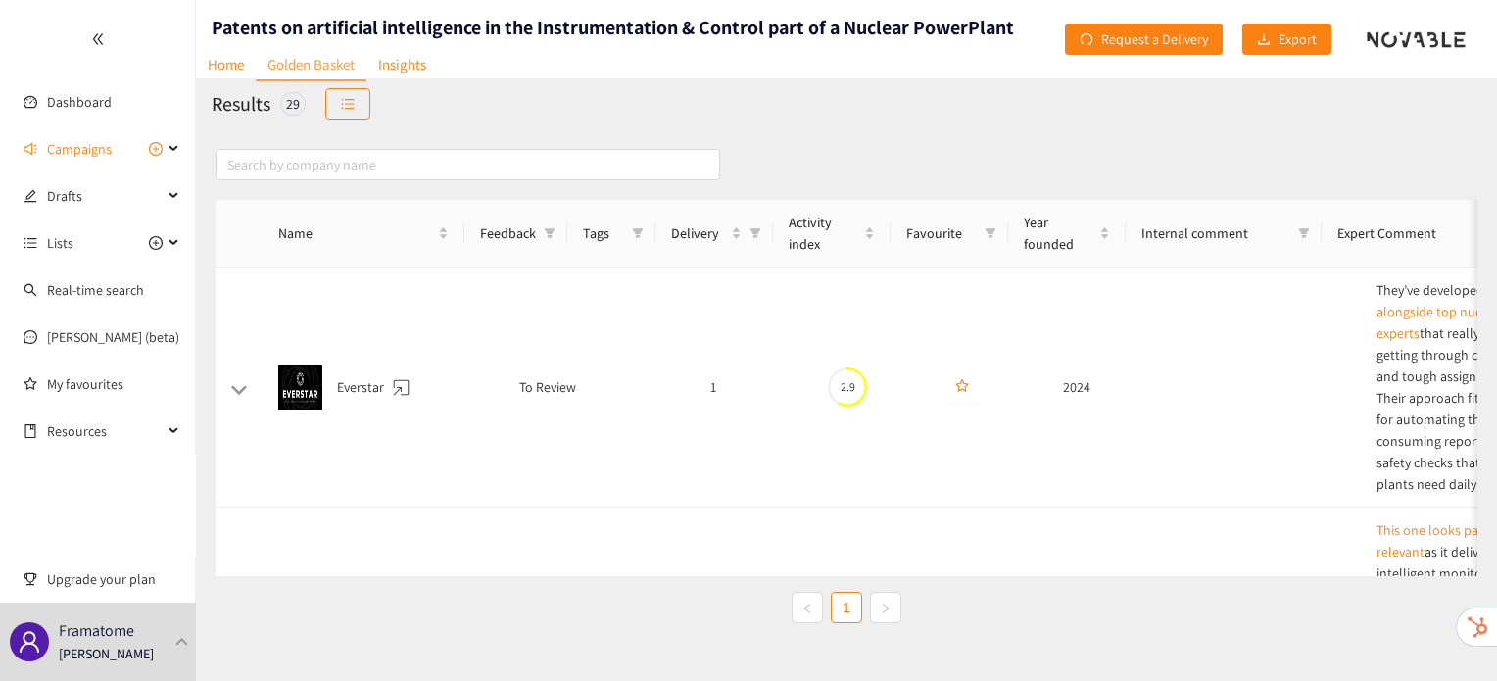
click at [642, 109] on div "Results 29" at bounding box center [846, 103] width 1301 height 51
click at [760, 234] on icon "filter" at bounding box center [755, 233] width 12 height 12
click at [653, 364] on ul "1 2" at bounding box center [669, 334] width 194 height 71
click at [651, 352] on span "2" at bounding box center [669, 350] width 170 height 22
checkbox input "true"
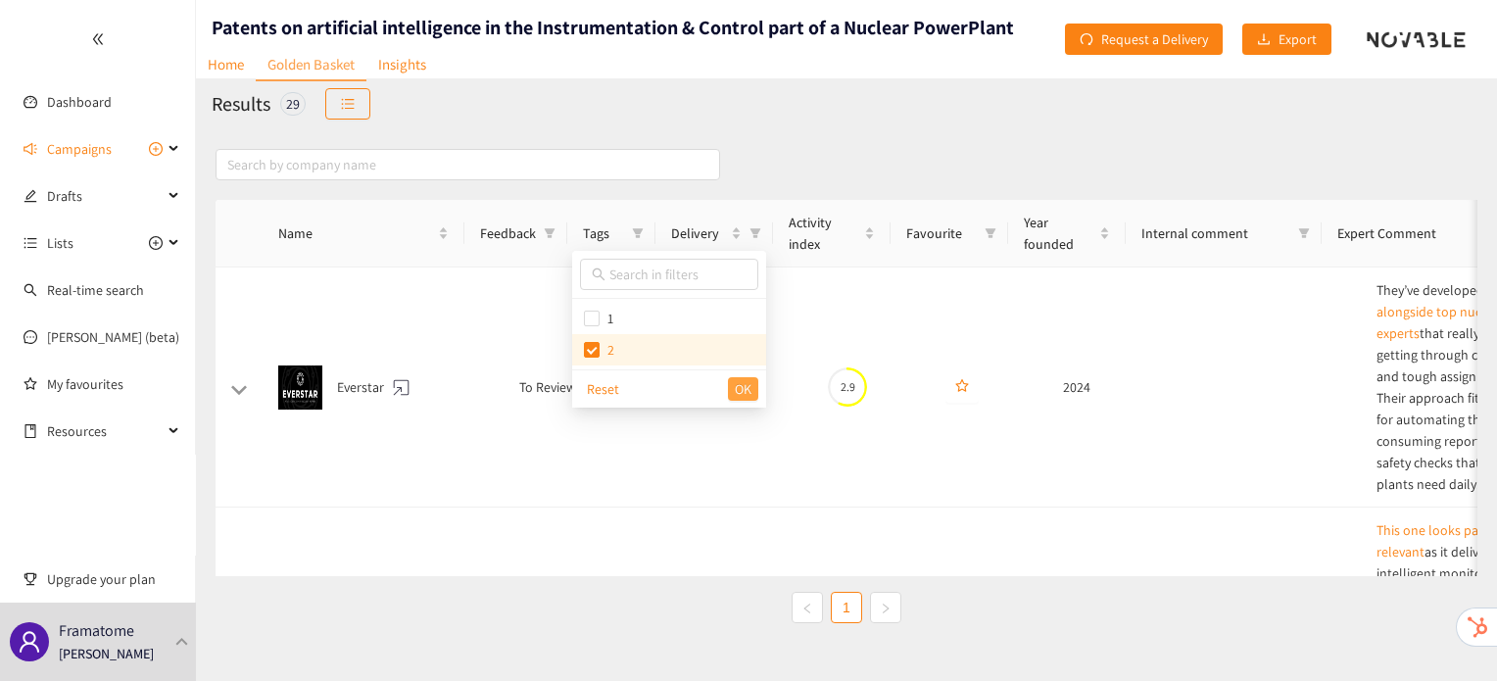
click at [745, 391] on span "OK" at bounding box center [743, 389] width 17 height 22
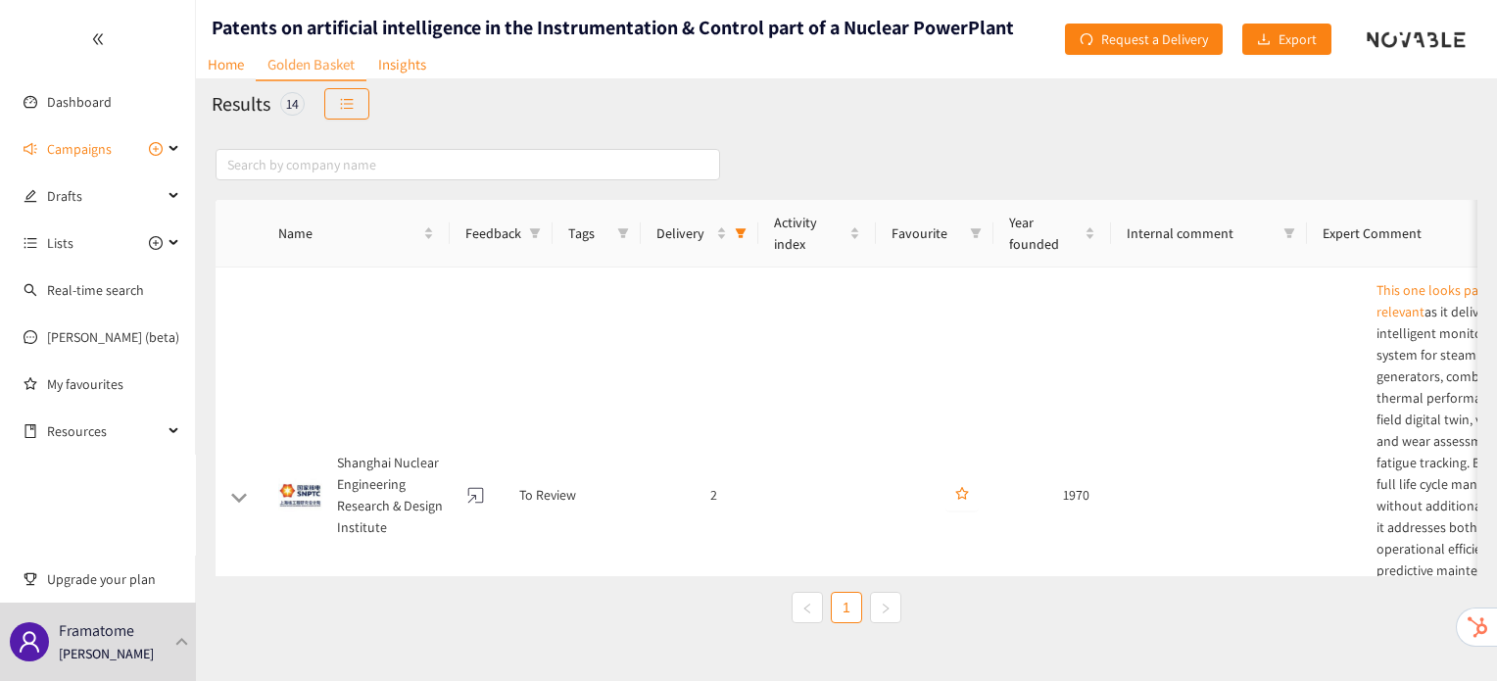
click at [769, 129] on div "Name Feedback Tags Delivery Activity index Favourite Year founded Internal comm…" at bounding box center [846, 430] width 1301 height 603
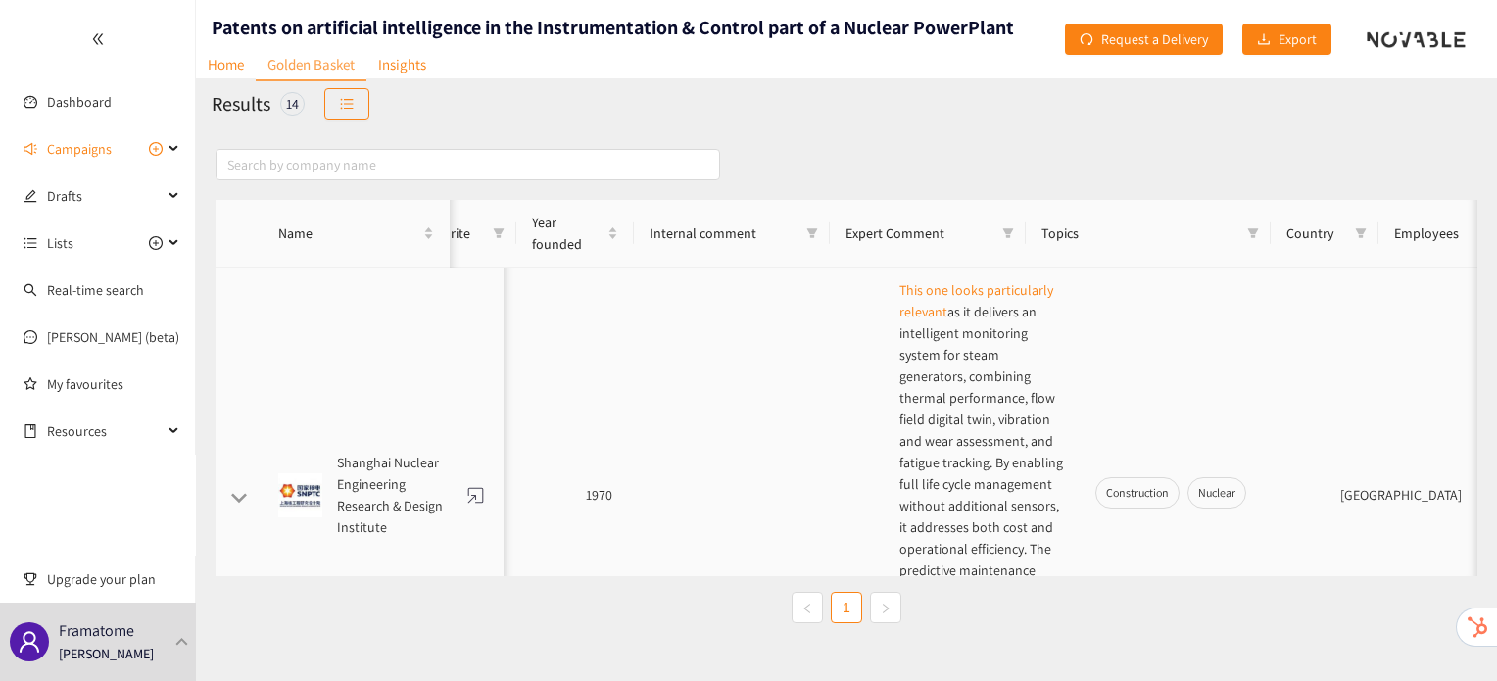
scroll to position [0, 0]
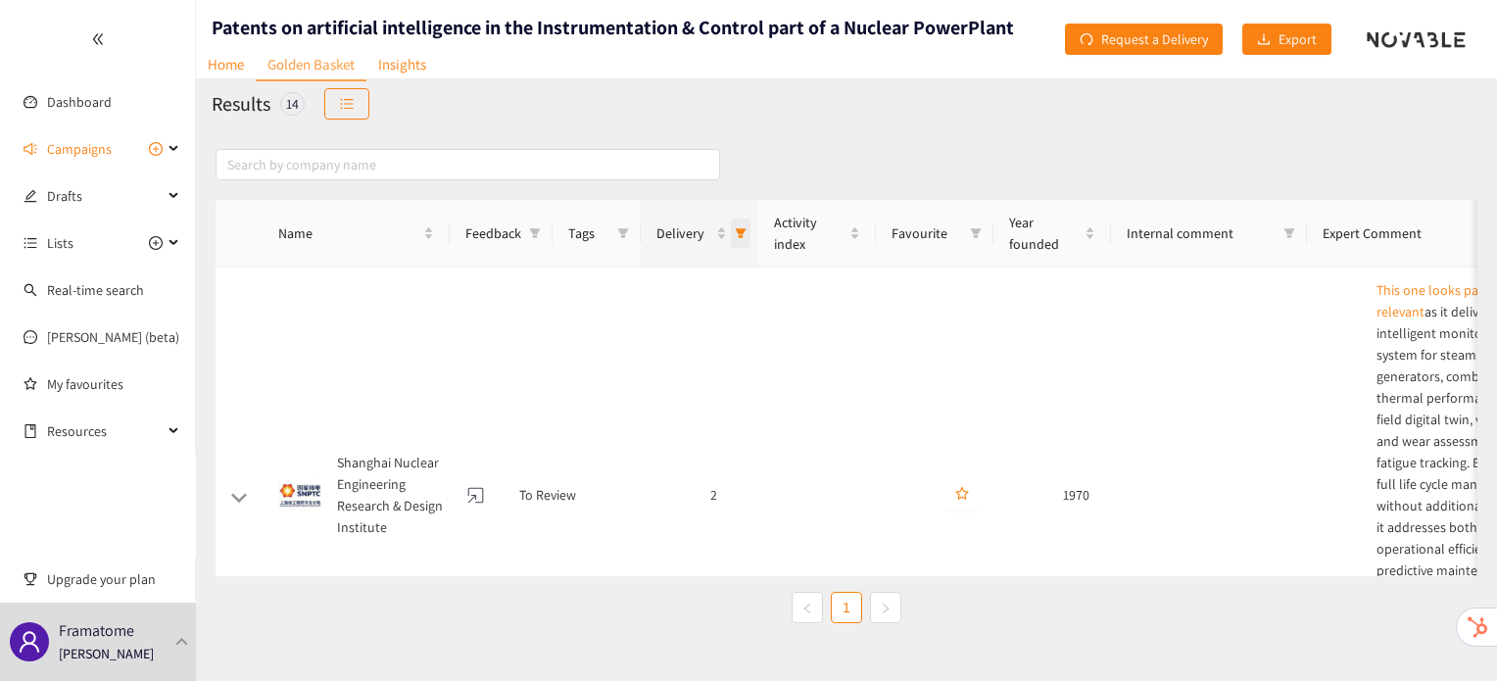
click at [745, 242] on span "Delivery" at bounding box center [741, 232] width 20 height 29
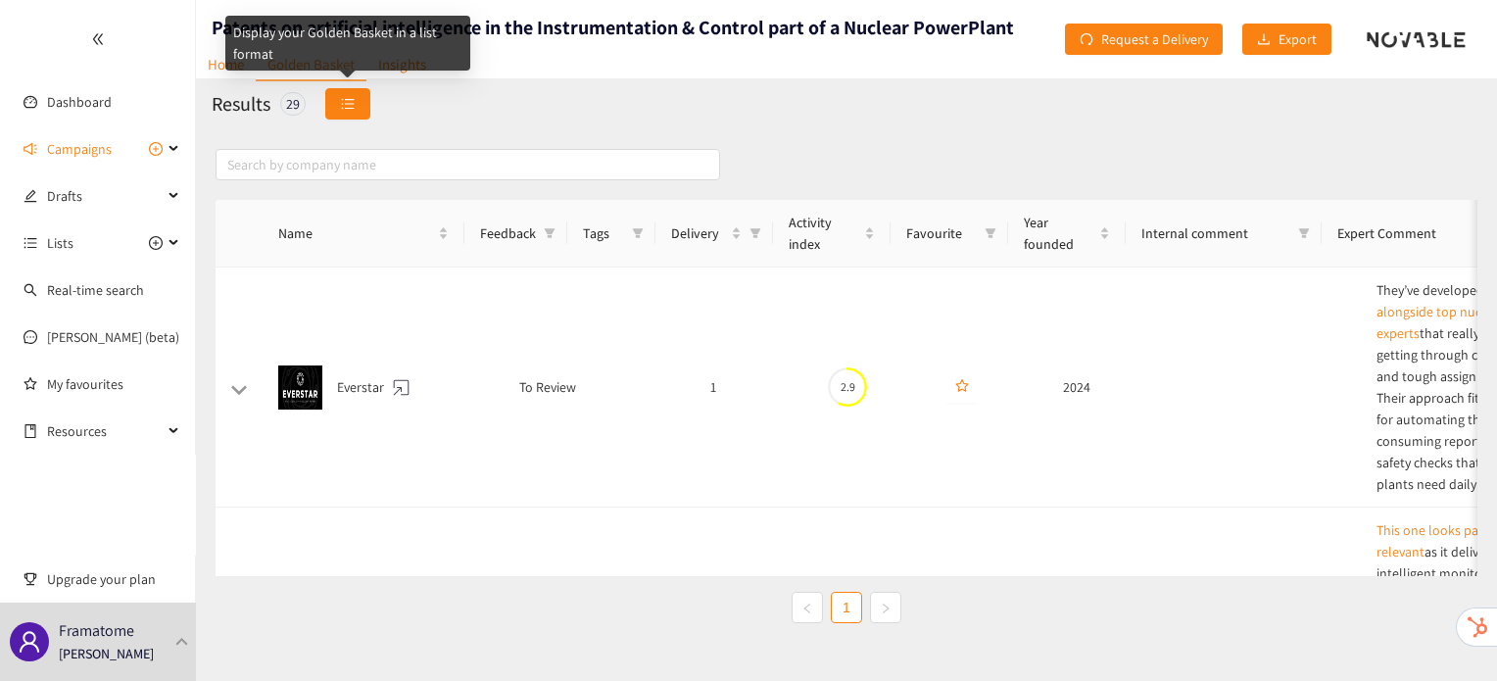
click at [342, 101] on icon "unordered-list" at bounding box center [348, 104] width 14 height 14
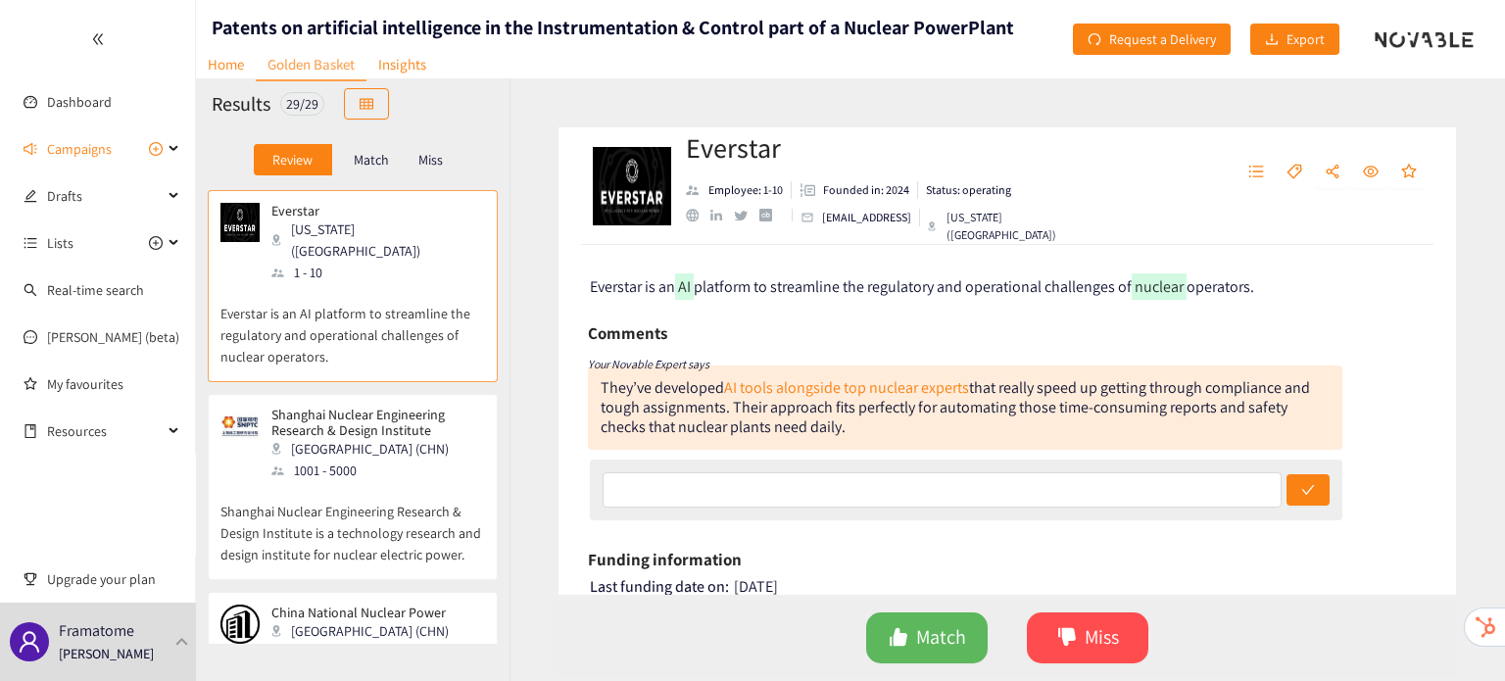
click at [517, 133] on div "Everstar Employee: 1-10 Founded in: 2024 Status: operating [EMAIL_ADDRESS] [US_…" at bounding box center [1006, 379] width 995 height 603
